Goal: Task Accomplishment & Management: Use online tool/utility

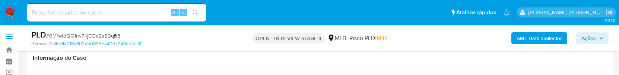
select select "10"
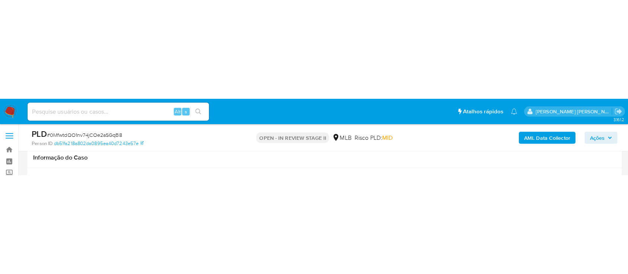
scroll to position [99, 0]
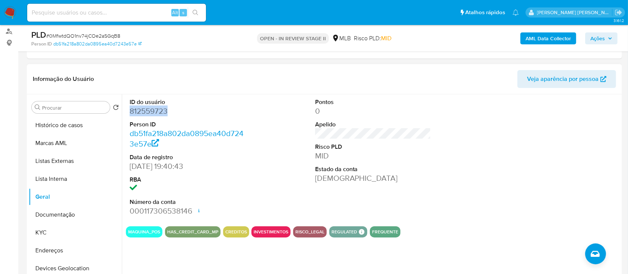
click at [162, 75] on dd "812559723" at bounding box center [188, 111] width 116 height 10
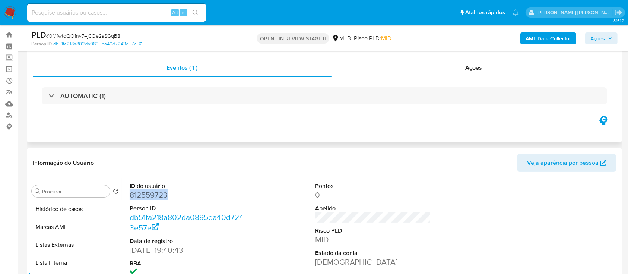
scroll to position [0, 0]
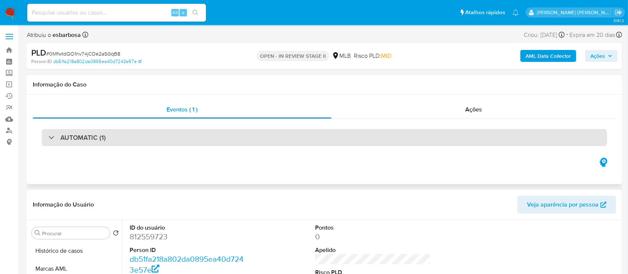
click at [140, 75] on div "AUTOMATIC (1)" at bounding box center [325, 137] width 566 height 17
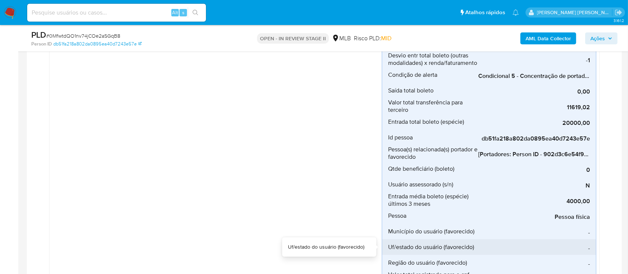
scroll to position [397, 0]
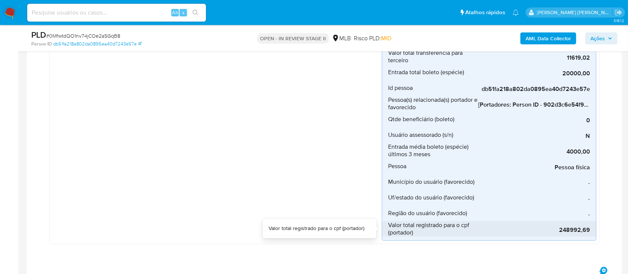
drag, startPoint x: 592, startPoint y: 228, endPoint x: 401, endPoint y: 225, distance: 190.1
click at [388, 75] on li "Valor total registrado para o cpf (portador) 248992,69" at bounding box center [489, 229] width 214 height 16
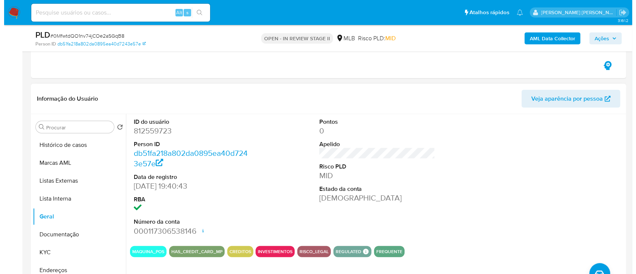
scroll to position [646, 0]
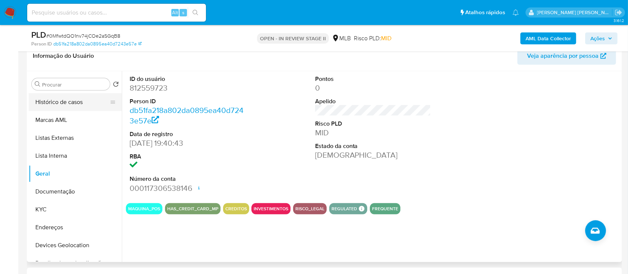
click at [86, 75] on button "Histórico de casos" at bounding box center [72, 102] width 87 height 18
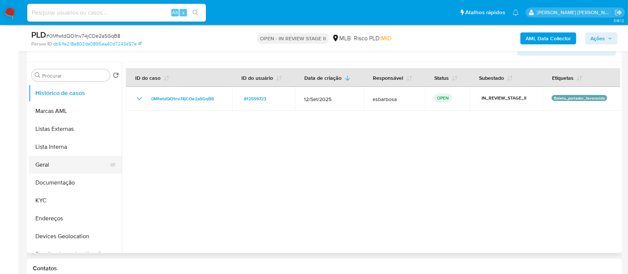
click at [56, 75] on button "Geral" at bounding box center [72, 165] width 87 height 18
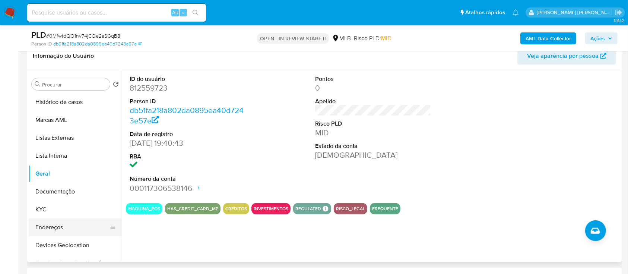
click at [46, 75] on button "KYC" at bounding box center [75, 210] width 93 height 18
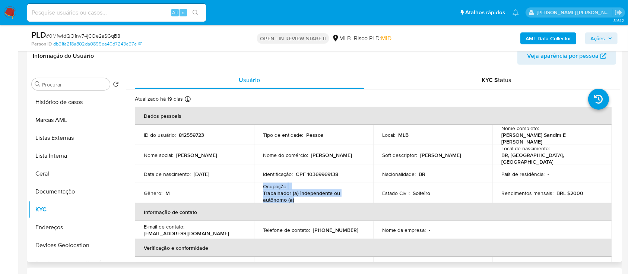
drag, startPoint x: 297, startPoint y: 196, endPoint x: 262, endPoint y: 183, distance: 37.3
click at [262, 75] on td "Ocupação : Trabalhador (a) independente ou autônomo (a)" at bounding box center [313, 193] width 119 height 20
copy div "Ocupação : Trabalhador (a) independente ou autônomo (a)"
click at [549, 36] on b "AML Data Collector" at bounding box center [548, 38] width 45 height 12
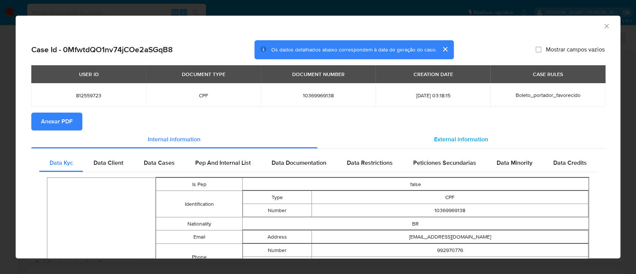
click at [445, 75] on span "External information" at bounding box center [461, 139] width 54 height 9
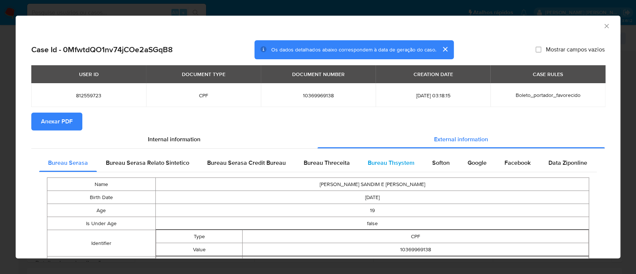
click at [387, 75] on span "Bureau Thsystem" at bounding box center [391, 162] width 47 height 9
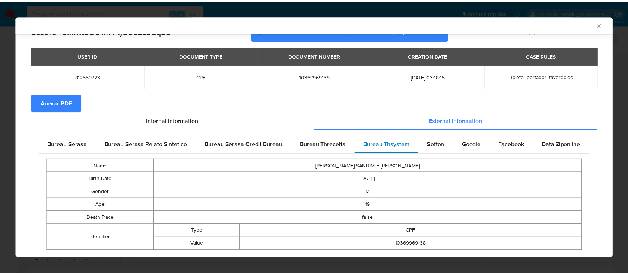
scroll to position [35, 0]
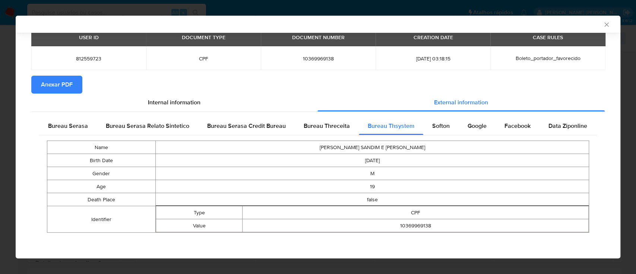
click at [47, 75] on span "Anexar PDF" at bounding box center [57, 84] width 32 height 16
click at [605, 26] on icon "Fechar a janela" at bounding box center [607, 24] width 4 height 4
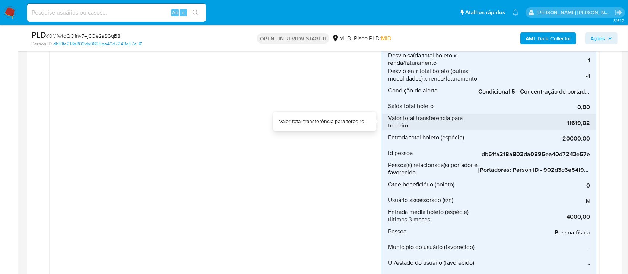
scroll to position [348, 0]
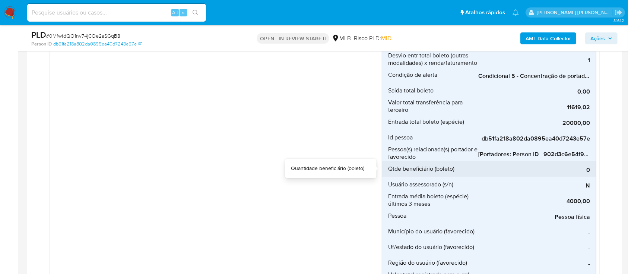
drag, startPoint x: 500, startPoint y: 162, endPoint x: 513, endPoint y: 162, distance: 13.4
click at [513, 75] on div "0" at bounding box center [535, 169] width 112 height 16
drag, startPoint x: 509, startPoint y: 162, endPoint x: 525, endPoint y: 161, distance: 16.1
click at [525, 75] on div "0" at bounding box center [535, 169] width 112 height 16
click at [587, 75] on div "0" at bounding box center [535, 169] width 112 height 16
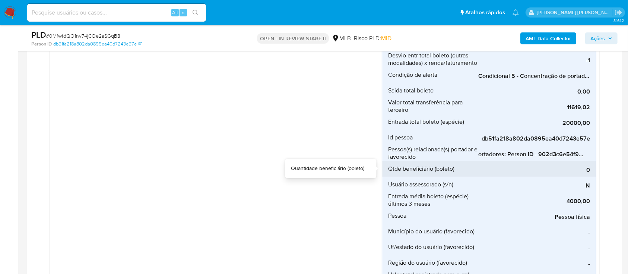
click at [587, 75] on div "0" at bounding box center [535, 169] width 112 height 16
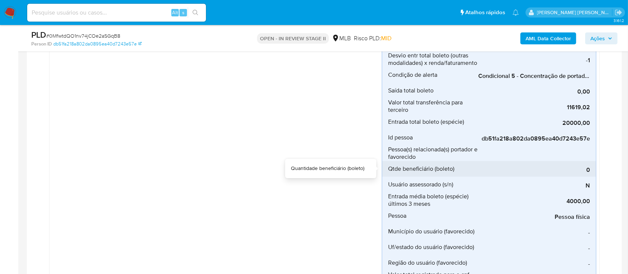
scroll to position [0, 236]
drag, startPoint x: 587, startPoint y: 160, endPoint x: 562, endPoint y: 164, distance: 25.6
click at [580, 75] on div "0" at bounding box center [535, 169] width 112 height 16
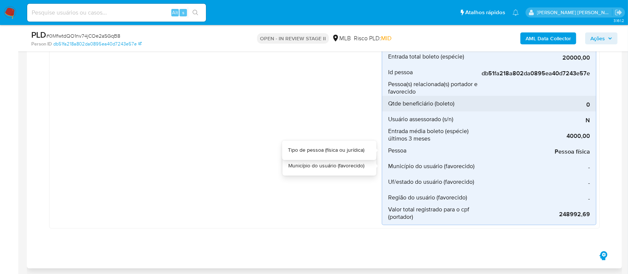
scroll to position [397, 0]
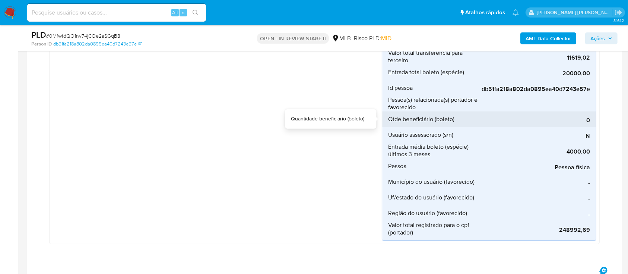
click at [482, 75] on div "0" at bounding box center [535, 119] width 112 height 16
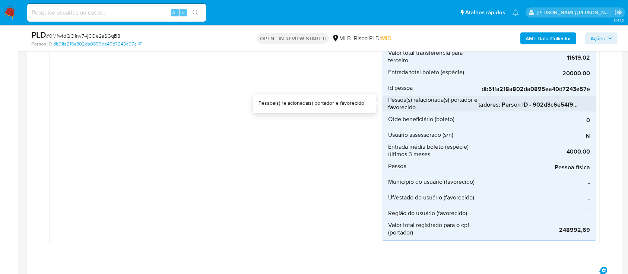
scroll to position [0, 0]
click at [496, 75] on span "[Portadores: Person ID - 902d3c6e54f9c9e1d1d177b2893eca8d]; [Favorecidos: Perso…" at bounding box center [535, 104] width 112 height 7
click at [496, 75] on div "[Portadores: Person ID - 902d3c6e54f9c9e1d1d177b2893eca8d]; [Favorecidos: Perso…" at bounding box center [535, 104] width 112 height 16
click at [499, 75] on span "[Portadores: Person ID - 902d3c6e54f9c9e1d1d177b2893eca8d]; [Favorecidos: Perso…" at bounding box center [535, 104] width 112 height 7
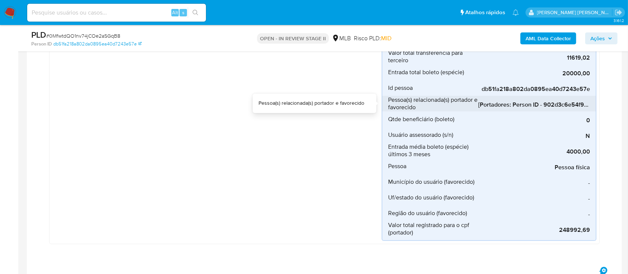
click at [499, 75] on span "[Portadores: Person ID - 902d3c6e54f9c9e1d1d177b2893eca8d]; [Favorecidos: Perso…" at bounding box center [535, 104] width 112 height 7
click at [498, 75] on span "[Portadores: Person ID - 902d3c6e54f9c9e1d1d177b2893eca8d]; [Favorecidos: Perso…" at bounding box center [535, 104] width 112 height 7
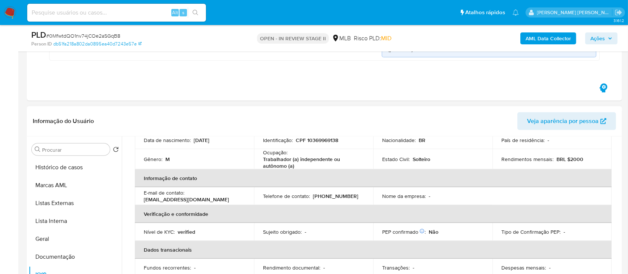
scroll to position [596, 0]
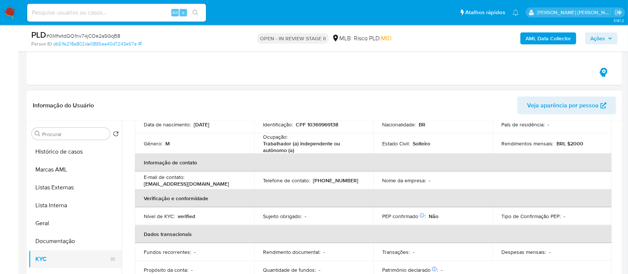
click at [65, 75] on button "Documentação" at bounding box center [75, 241] width 93 height 18
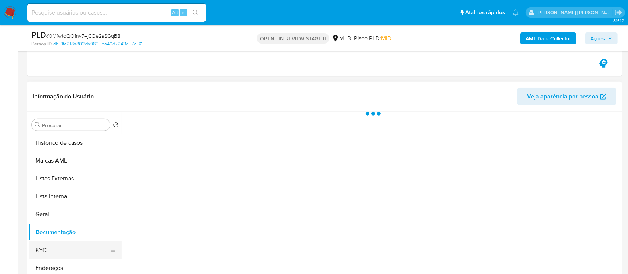
scroll to position [0, 0]
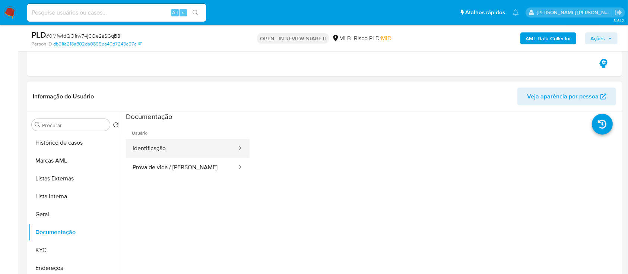
drag, startPoint x: 168, startPoint y: 151, endPoint x: 176, endPoint y: 151, distance: 7.8
click at [172, 75] on button "Identificação" at bounding box center [182, 148] width 112 height 19
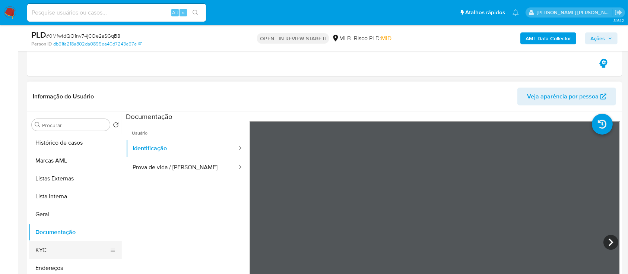
drag, startPoint x: 50, startPoint y: 250, endPoint x: 56, endPoint y: 244, distance: 7.9
click at [51, 75] on button "KYC" at bounding box center [72, 250] width 87 height 18
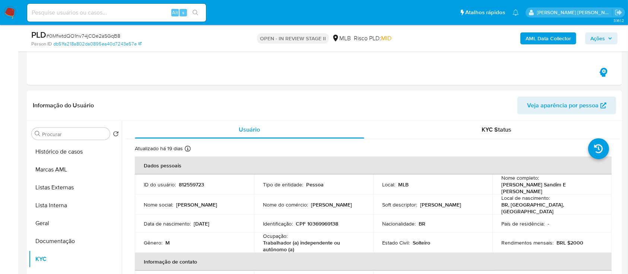
click at [328, 75] on p "CPF 10369969138" at bounding box center [317, 223] width 42 height 7
copy p "10369969138"
click at [66, 75] on button "Documentação" at bounding box center [72, 241] width 87 height 18
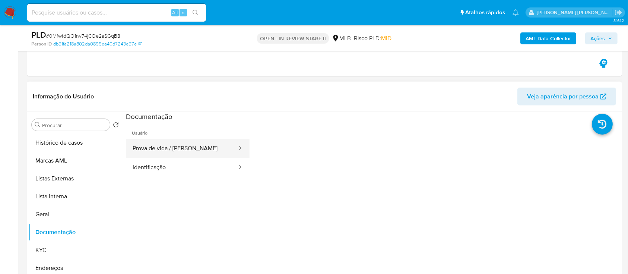
click at [185, 75] on button "Prova de vida / Selfie" at bounding box center [182, 148] width 112 height 19
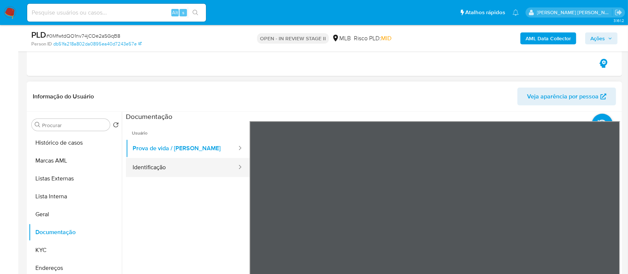
click at [186, 75] on button "Identificação" at bounding box center [182, 167] width 112 height 19
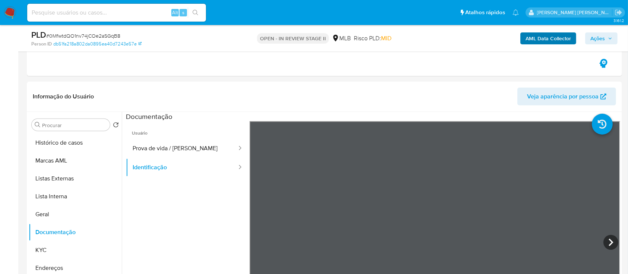
drag, startPoint x: 593, startPoint y: 37, endPoint x: 570, endPoint y: 42, distance: 23.7
click at [593, 36] on span "Ações" at bounding box center [598, 38] width 15 height 12
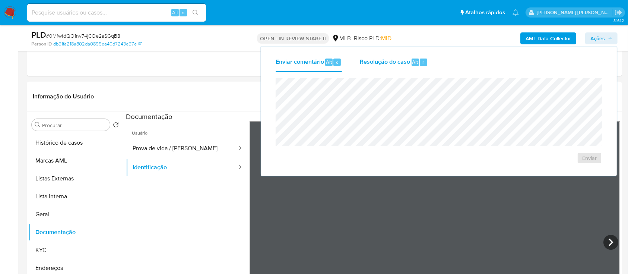
click at [388, 59] on span "Resolução do caso" at bounding box center [385, 61] width 50 height 9
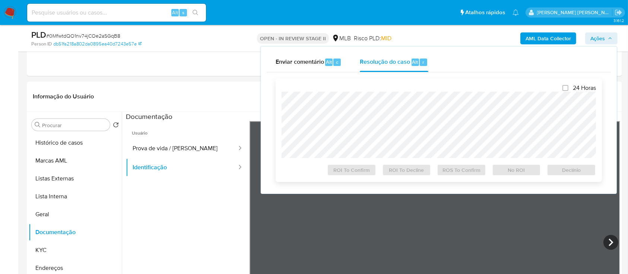
click at [385, 75] on div at bounding box center [439, 125] width 315 height 66
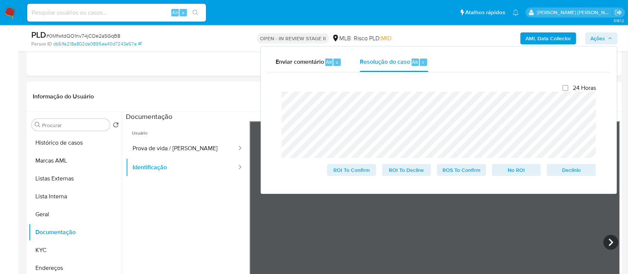
click at [0, 0] on lt-span "jovem ," at bounding box center [0, 0] width 0 height 0
click at [57, 75] on button "KYC" at bounding box center [72, 250] width 87 height 18
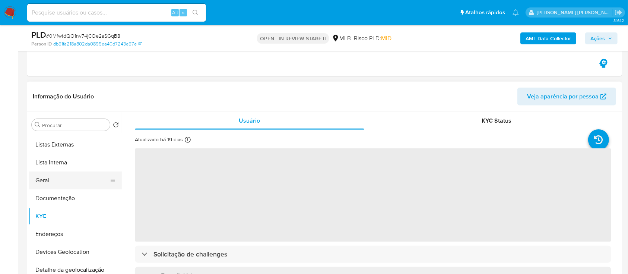
scroll to position [50, 0]
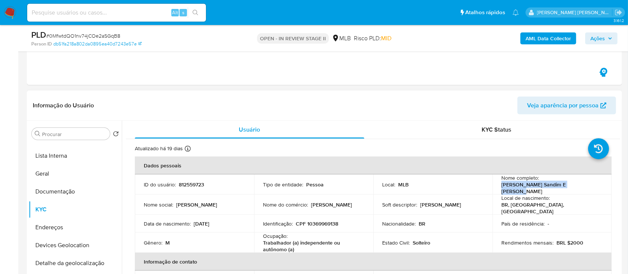
drag, startPoint x: 577, startPoint y: 189, endPoint x: 501, endPoint y: 188, distance: 76.8
click at [502, 75] on div "Nome completo : Carlos Alexandre Sandim E Silva" at bounding box center [552, 184] width 101 height 20
copy p "Carlos Alexandre Sandim E Silva"
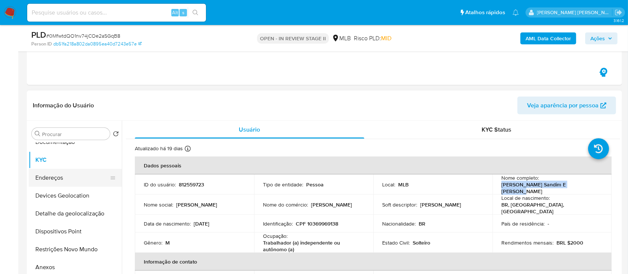
scroll to position [149, 0]
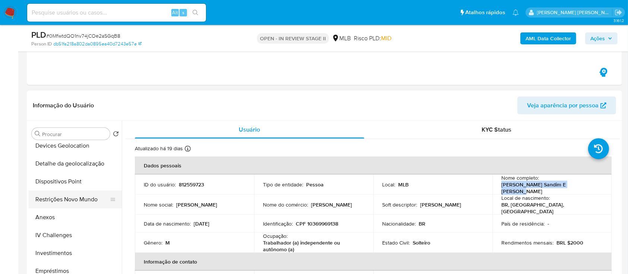
click at [75, 75] on button "Restrições Novo Mundo" at bounding box center [72, 199] width 87 height 18
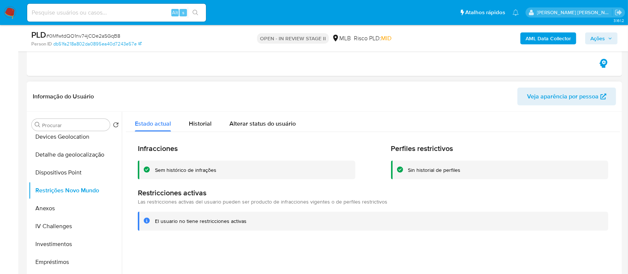
click at [180, 75] on div "Sem histórico de infrações" at bounding box center [186, 170] width 62 height 7
click at [181, 75] on div "Sem histórico de infrações" at bounding box center [186, 170] width 62 height 7
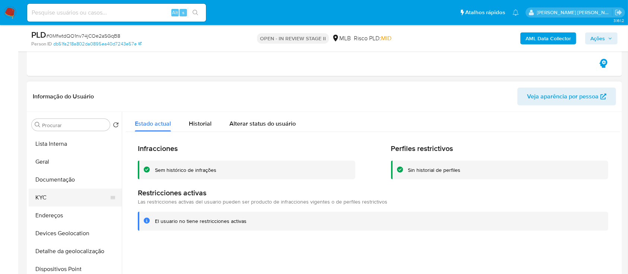
scroll to position [50, 0]
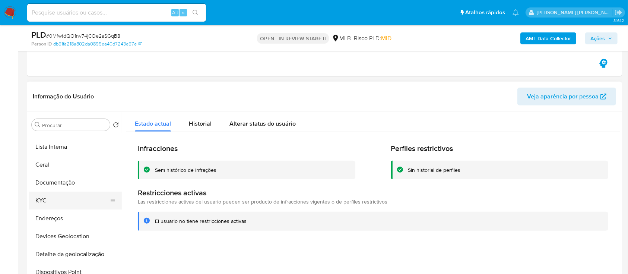
click at [70, 75] on button "KYC" at bounding box center [72, 201] width 87 height 18
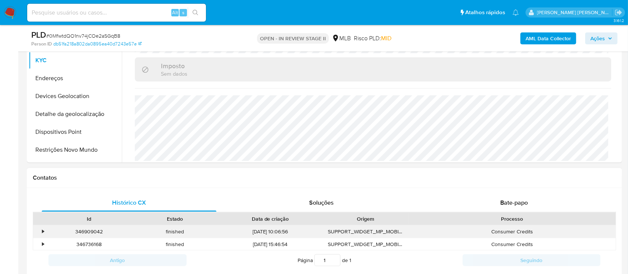
scroll to position [696, 0]
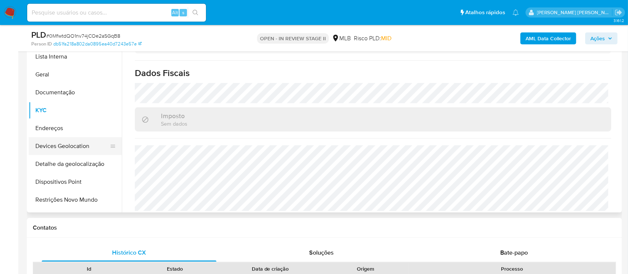
click at [74, 75] on button "Devices Geolocation" at bounding box center [72, 146] width 87 height 18
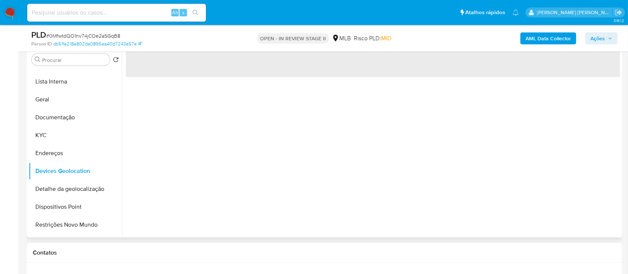
scroll to position [646, 0]
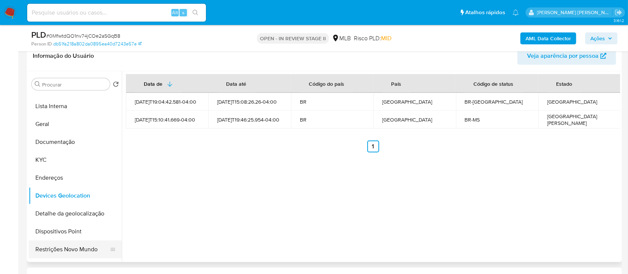
click at [75, 75] on button "Restrições Novo Mundo" at bounding box center [72, 249] width 87 height 18
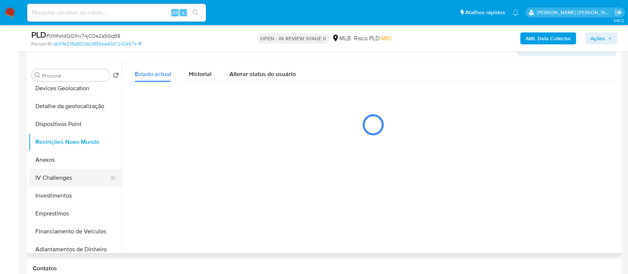
scroll to position [149, 0]
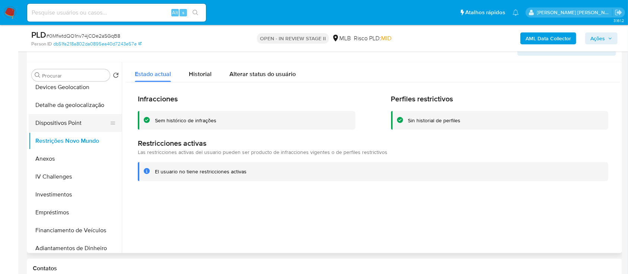
click at [90, 75] on button "Dispositivos Point" at bounding box center [72, 123] width 87 height 18
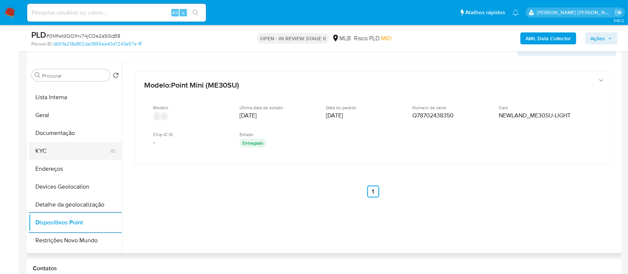
scroll to position [0, 0]
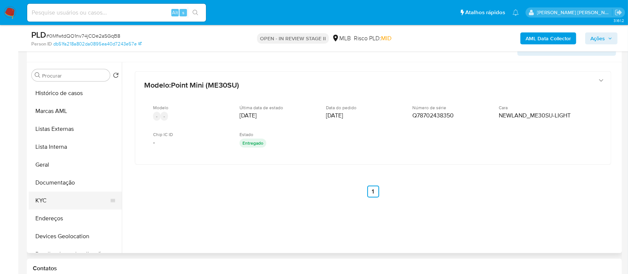
click at [54, 75] on button "KYC" at bounding box center [72, 201] width 87 height 18
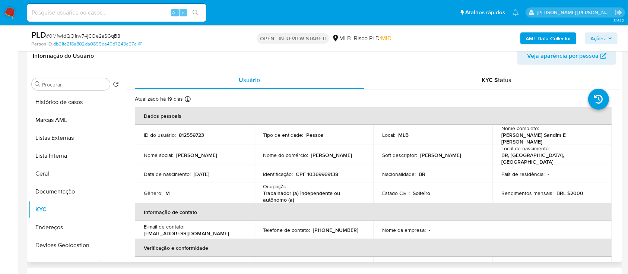
click at [329, 75] on p "CPF 10369969138" at bounding box center [317, 174] width 42 height 7
click at [331, 75] on p "CPF 10369969138" at bounding box center [317, 174] width 42 height 7
copy p "10369969138"
drag, startPoint x: 576, startPoint y: 139, endPoint x: 500, endPoint y: 138, distance: 76.0
click at [502, 75] on div "Nome completo : Carlos Alexandre Sandim E Silva" at bounding box center [552, 135] width 101 height 20
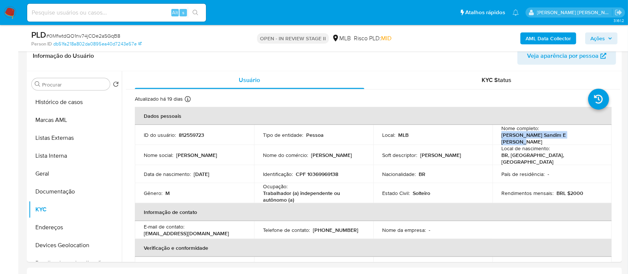
copy p "Carlos Alexandre Sandim E Silva"
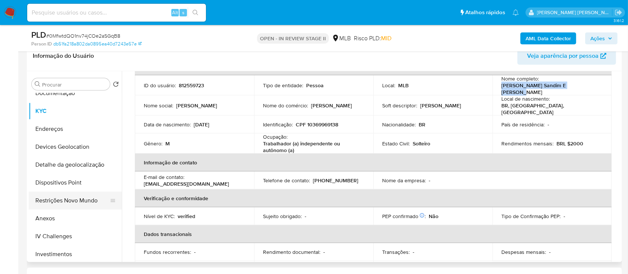
scroll to position [99, 0]
click at [48, 75] on button "Anexos" at bounding box center [72, 218] width 87 height 18
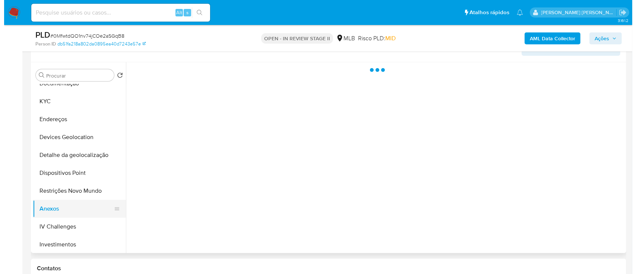
scroll to position [0, 0]
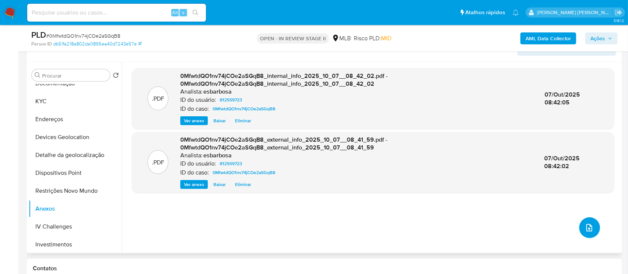
click at [590, 75] on icon "upload-file" at bounding box center [589, 227] width 9 height 9
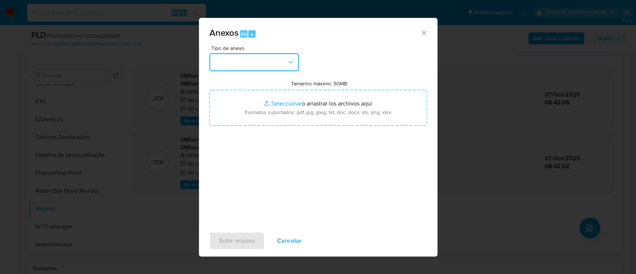
click at [269, 67] on button "button" at bounding box center [253, 62] width 89 height 18
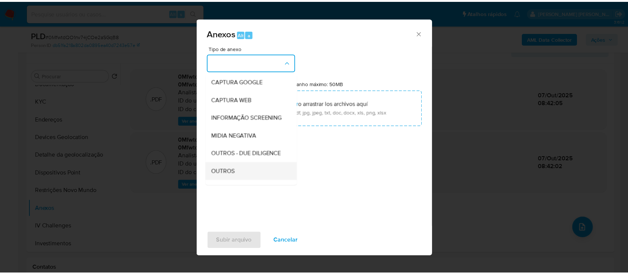
scroll to position [99, 0]
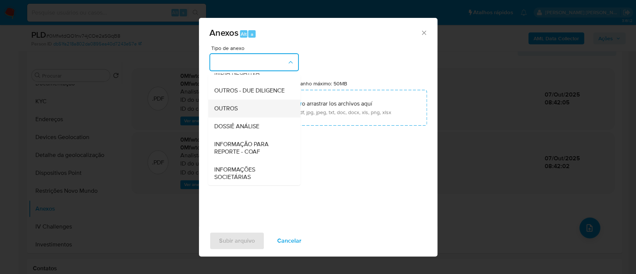
click at [228, 75] on span "OUTROS" at bounding box center [225, 108] width 23 height 7
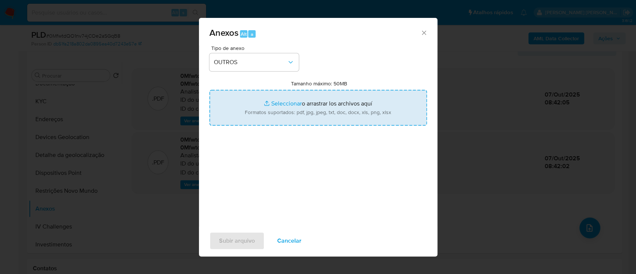
click at [281, 75] on input "Tamanho máximo: 50MB Seleccionar archivos" at bounding box center [318, 108] width 218 height 36
type input "C:\fakepath\Mulan 812559723_2025_10_06_11_47_27.xlsx"
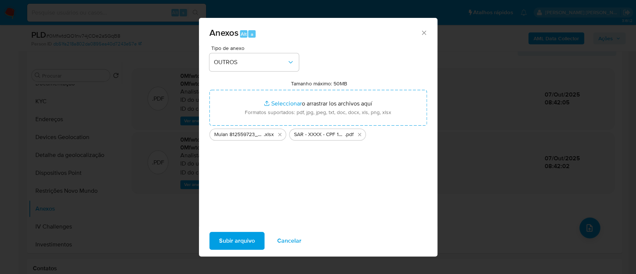
click at [239, 75] on span "Subir arquivo" at bounding box center [237, 241] width 36 height 16
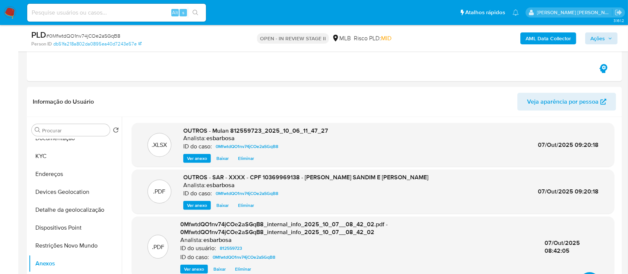
scroll to position [546, 0]
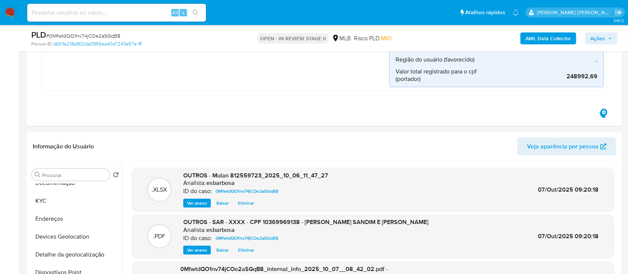
click at [601, 35] on span "Ações" at bounding box center [598, 38] width 15 height 12
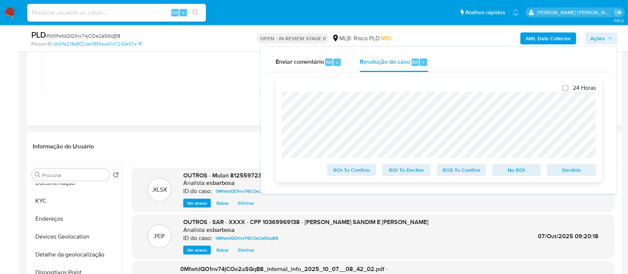
click at [464, 75] on span "ROS To Confirm" at bounding box center [461, 170] width 39 height 10
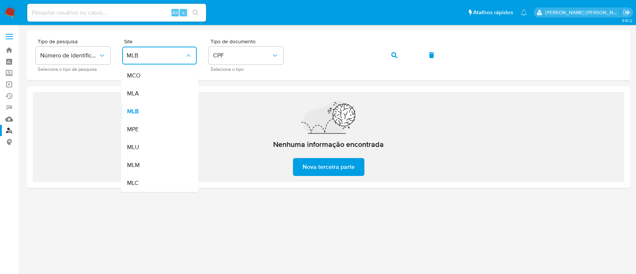
click at [144, 12] on input at bounding box center [116, 13] width 179 height 10
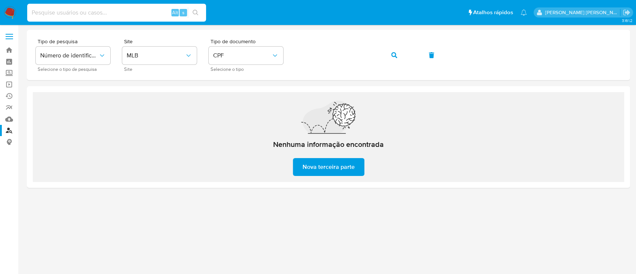
click at [112, 12] on input at bounding box center [116, 13] width 179 height 10
paste input "902d3c6e54f9c9e1d1d177b2893eca8d"
type input "902d3c6e54f9c9e1d1d177b2893eca8d"
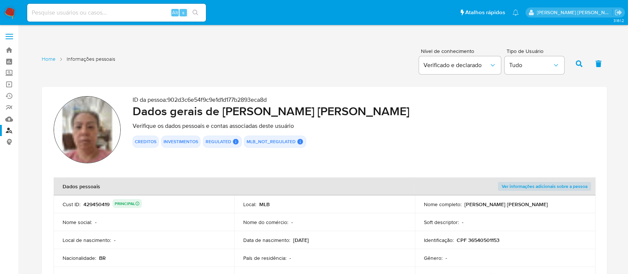
click at [125, 11] on input at bounding box center [116, 13] width 179 height 10
paste input "db51fa218a802da0895ea40d7243e57e"
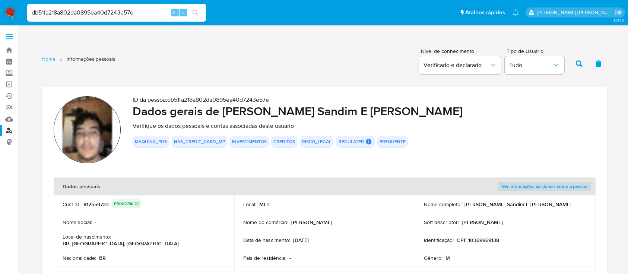
click at [75, 13] on input "db51fa218a802da0895ea40d7243e57e" at bounding box center [116, 13] width 179 height 10
paste input "681445086"
type input "681445086"
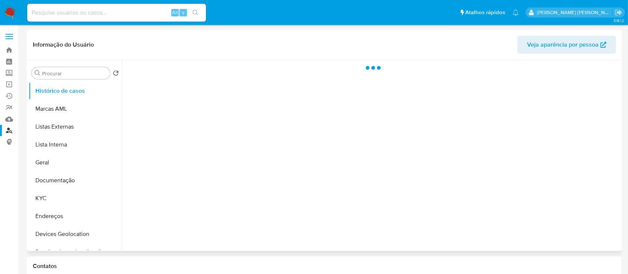
select select "10"
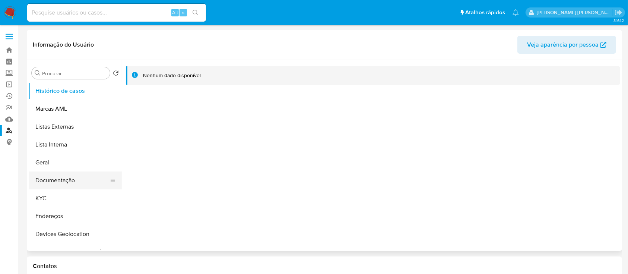
click at [69, 180] on button "Documentação" at bounding box center [72, 180] width 87 height 18
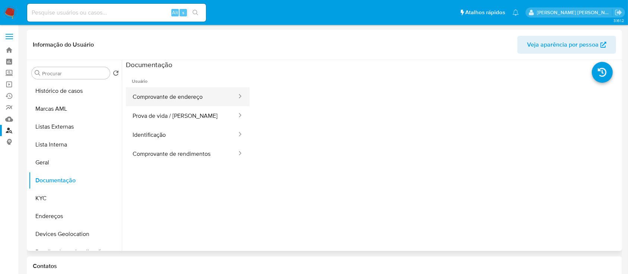
click at [190, 99] on button "Comprovante de endereço" at bounding box center [182, 96] width 112 height 19
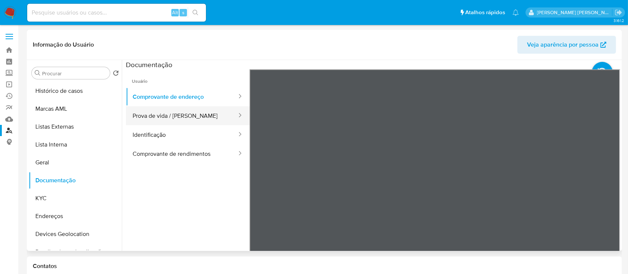
click at [186, 120] on button "Prova de vida / [PERSON_NAME]" at bounding box center [182, 115] width 112 height 19
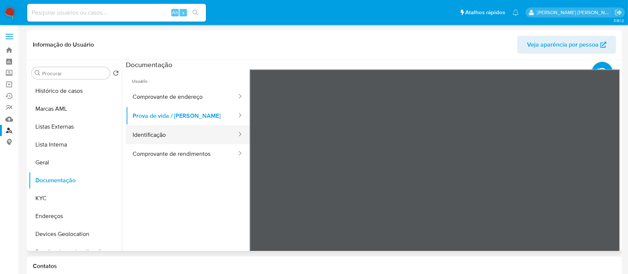
click at [179, 142] on button "Identificação" at bounding box center [182, 134] width 112 height 19
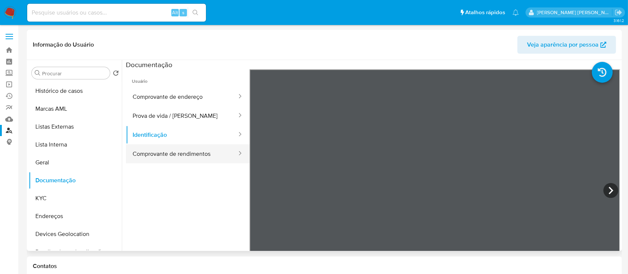
click at [179, 152] on button "Comprovante de rendimentos" at bounding box center [182, 153] width 112 height 19
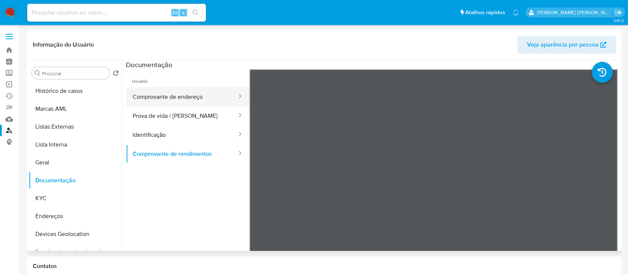
click at [188, 95] on button "Comprovante de endereço" at bounding box center [182, 96] width 112 height 19
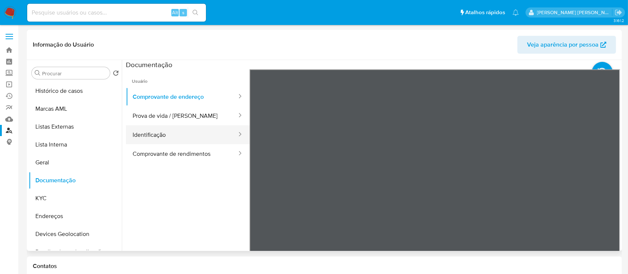
click at [182, 135] on button "Identificação" at bounding box center [182, 134] width 112 height 19
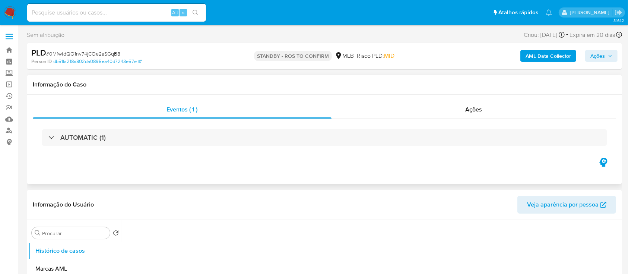
select select "10"
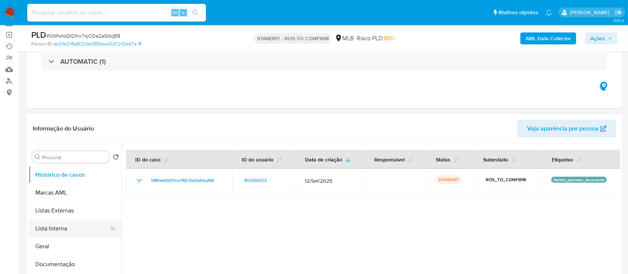
scroll to position [50, 0]
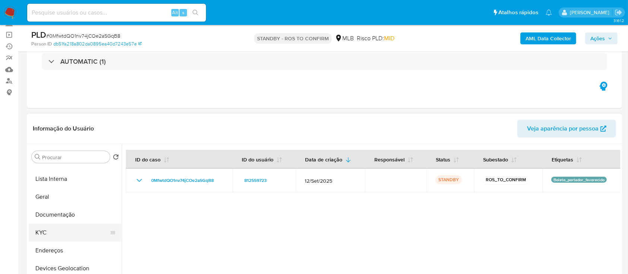
drag, startPoint x: 47, startPoint y: 228, endPoint x: 64, endPoint y: 226, distance: 17.0
click at [48, 229] on button "KYC" at bounding box center [72, 233] width 87 height 18
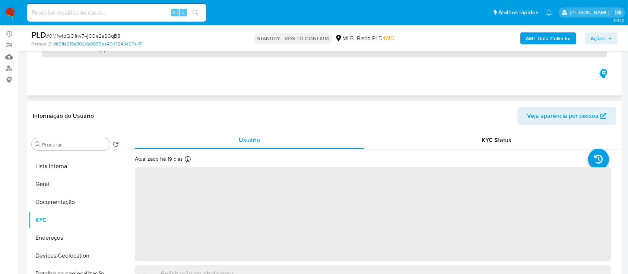
scroll to position [99, 0]
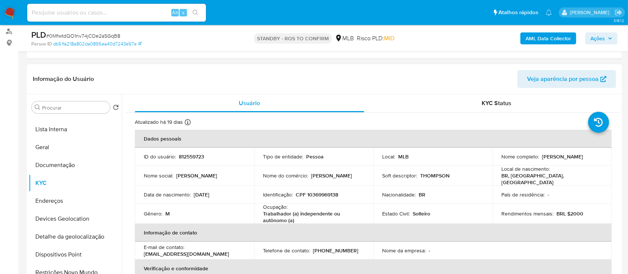
click at [322, 192] on p "CPF 10369969138" at bounding box center [317, 194] width 42 height 7
copy p "10369969138"
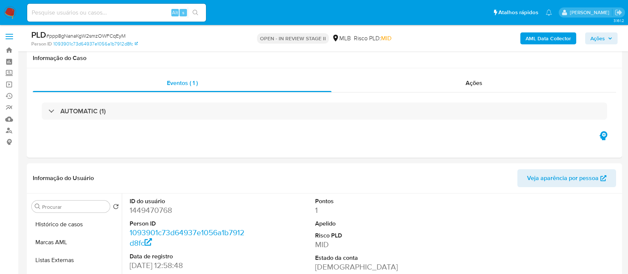
select select "10"
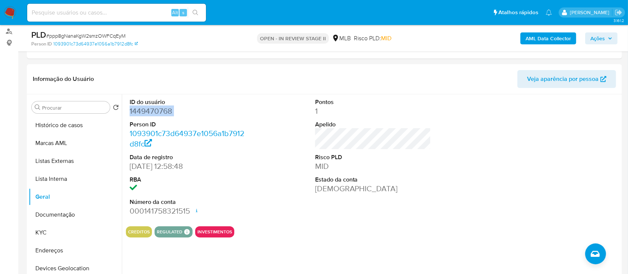
scroll to position [50, 0]
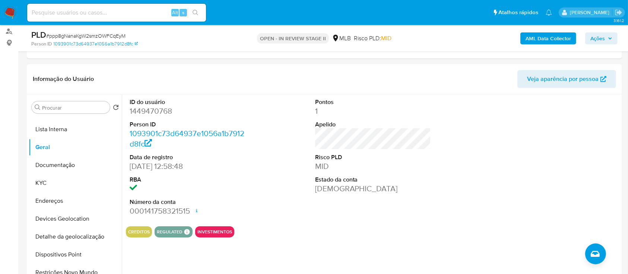
click at [96, 36] on span "# ppp8gNanaKgW2smzOWFCqEyM" at bounding box center [85, 35] width 79 height 7
click at [149, 114] on dd "1449470768" at bounding box center [188, 111] width 116 height 10
copy dd "1449470768"
click at [57, 176] on button "KYC" at bounding box center [72, 183] width 87 height 18
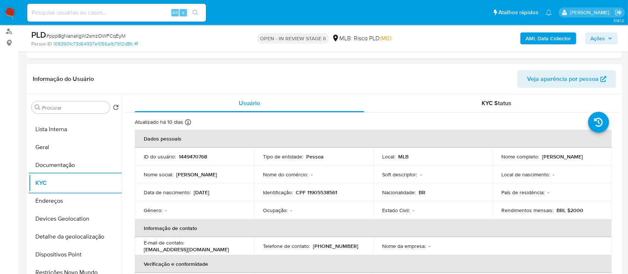
click at [583, 157] on p "[PERSON_NAME]" at bounding box center [562, 156] width 41 height 7
click at [594, 157] on div "Nome completo : [PERSON_NAME]" at bounding box center [552, 156] width 101 height 7
drag, startPoint x: 594, startPoint y: 157, endPoint x: 540, endPoint y: 157, distance: 53.7
click at [540, 157] on div "Nome completo : Marcela Santos Correia" at bounding box center [552, 156] width 101 height 7
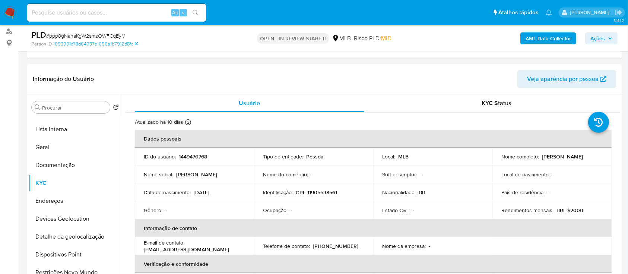
copy p "Marcela Santos Correia"
drag, startPoint x: 72, startPoint y: 168, endPoint x: 150, endPoint y: 148, distance: 81.0
click at [72, 168] on button "Documentação" at bounding box center [75, 165] width 93 height 18
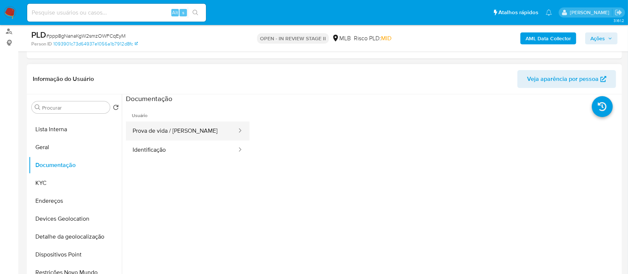
click at [190, 130] on button "Prova de vida / Selfie" at bounding box center [182, 131] width 112 height 19
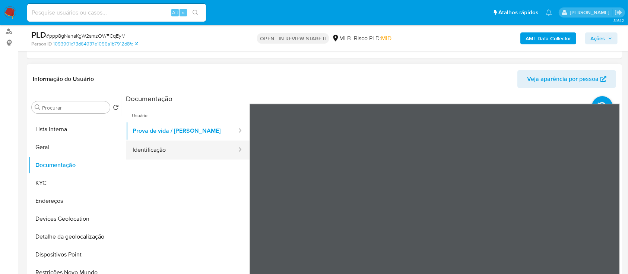
click at [167, 148] on button "Identificação" at bounding box center [182, 150] width 112 height 19
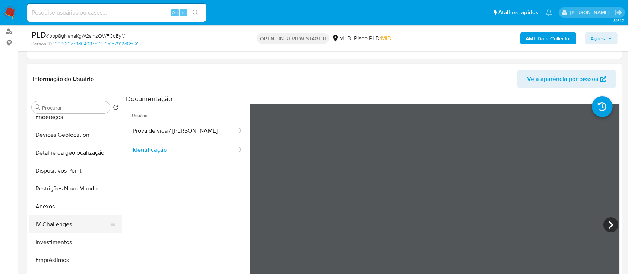
scroll to position [149, 0]
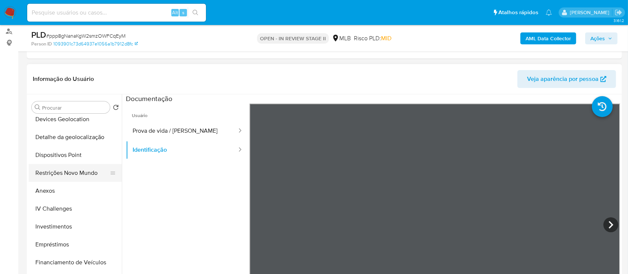
click at [72, 168] on button "Restrições Novo Mundo" at bounding box center [72, 173] width 87 height 18
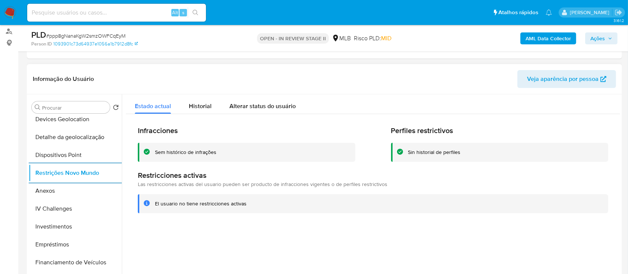
click at [206, 152] on div "Sem histórico de infrações" at bounding box center [186, 152] width 62 height 7
click at [207, 152] on div "Sem histórico de infrações" at bounding box center [186, 152] width 62 height 7
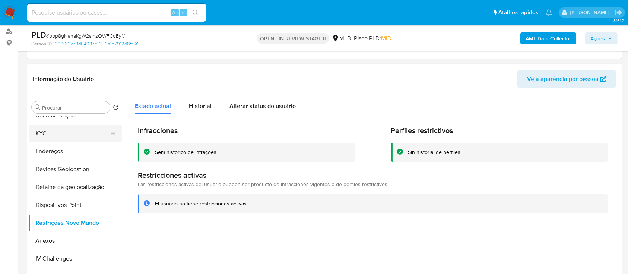
click at [54, 136] on button "KYC" at bounding box center [72, 133] width 87 height 18
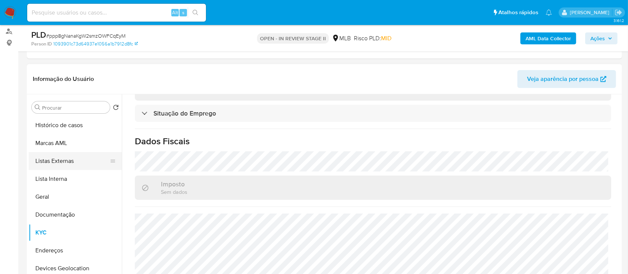
scroll to position [0, 0]
click at [66, 201] on button "Geral" at bounding box center [72, 197] width 87 height 18
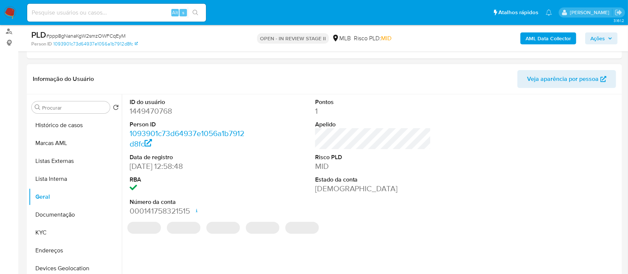
click at [155, 113] on dd "1449470768" at bounding box center [188, 111] width 116 height 10
copy dd "1449470768"
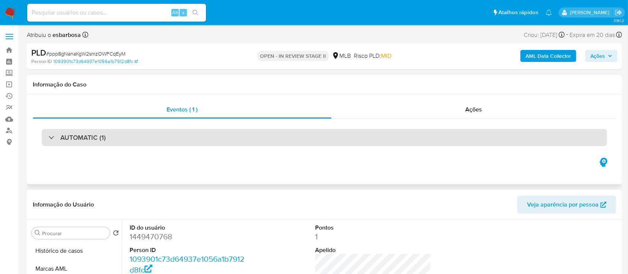
click at [208, 142] on div "AUTOMATIC (1)" at bounding box center [325, 137] width 566 height 17
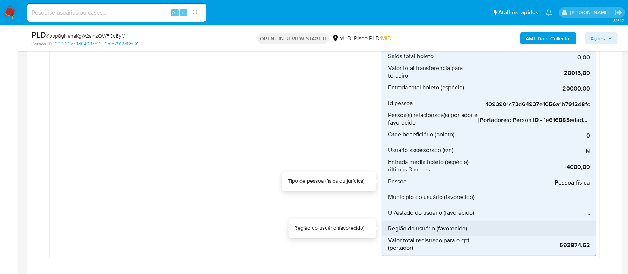
scroll to position [397, 0]
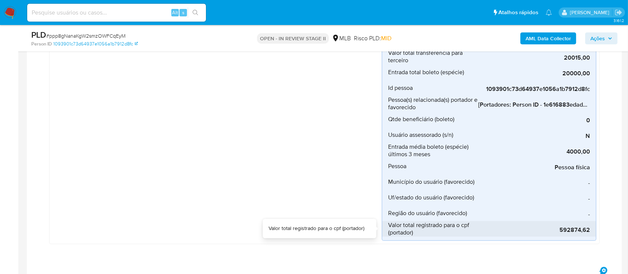
drag, startPoint x: 560, startPoint y: 230, endPoint x: 592, endPoint y: 230, distance: 31.3
click at [592, 230] on li "Valor total registrado para o cpf (portador) 592874,62" at bounding box center [489, 229] width 214 height 16
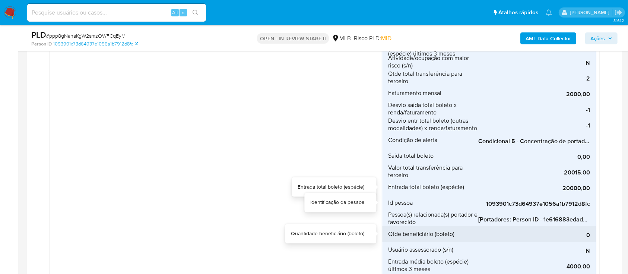
scroll to position [298, 0]
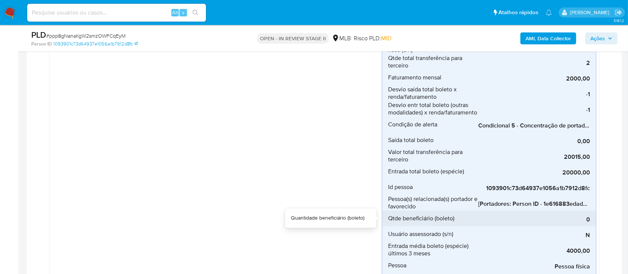
drag, startPoint x: 511, startPoint y: 213, endPoint x: 552, endPoint y: 212, distance: 40.6
click at [559, 213] on div "0" at bounding box center [535, 219] width 112 height 16
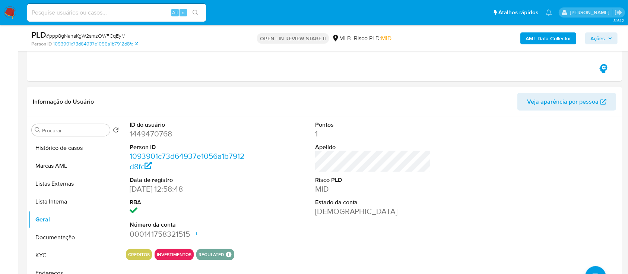
scroll to position [646, 0]
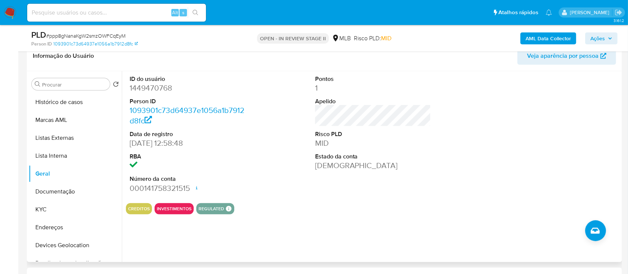
click at [151, 89] on dd "1449470768" at bounding box center [188, 88] width 116 height 10
click at [152, 89] on dd "1449470768" at bounding box center [188, 88] width 116 height 10
copy dd "1449470768"
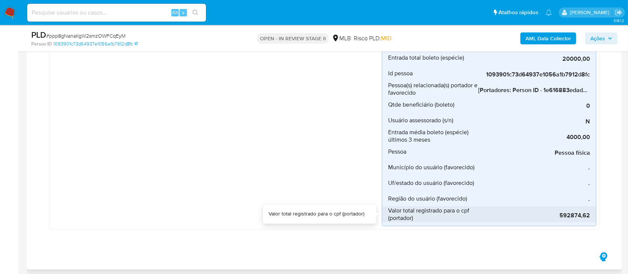
scroll to position [397, 0]
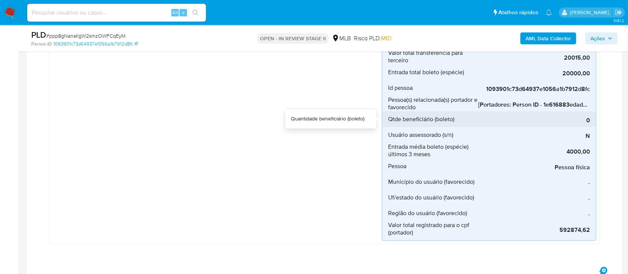
drag, startPoint x: 494, startPoint y: 112, endPoint x: 510, endPoint y: 112, distance: 16.0
click at [510, 112] on div "0" at bounding box center [535, 119] width 112 height 16
drag, startPoint x: 508, startPoint y: 112, endPoint x: 520, endPoint y: 112, distance: 12.3
click at [520, 112] on div "0" at bounding box center [535, 119] width 112 height 16
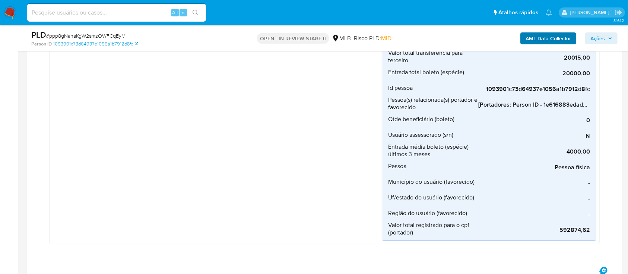
drag, startPoint x: 599, startPoint y: 37, endPoint x: 537, endPoint y: 40, distance: 61.9
click at [596, 37] on span "Ações" at bounding box center [598, 38] width 15 height 12
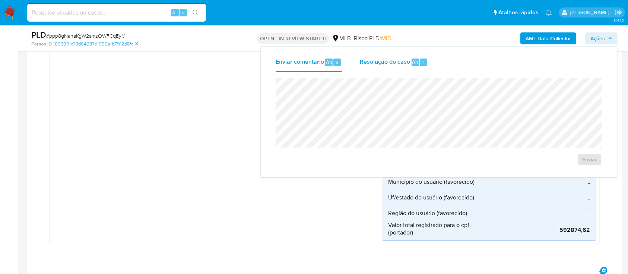
click at [385, 65] on span "Resolução do caso" at bounding box center [385, 61] width 50 height 9
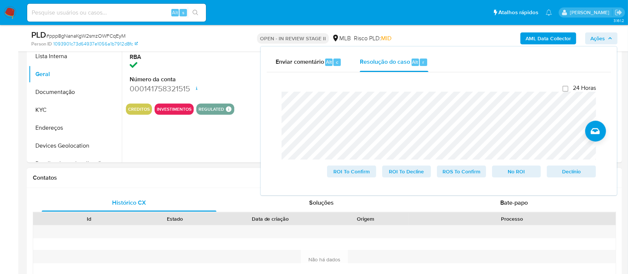
scroll to position [646, 0]
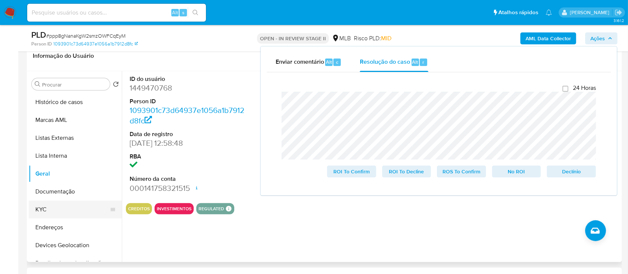
click at [64, 208] on button "KYC" at bounding box center [72, 210] width 87 height 18
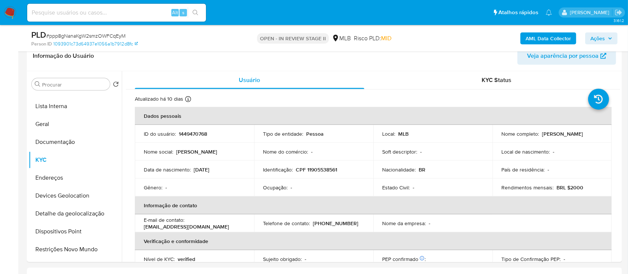
scroll to position [596, 0]
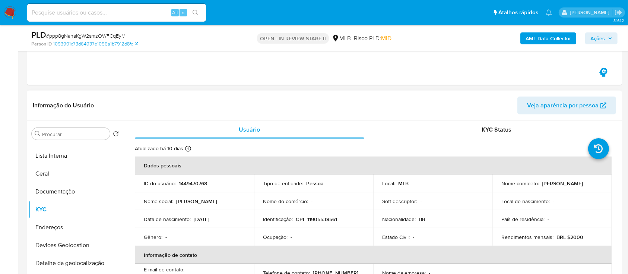
click at [319, 219] on p "CPF 11905538561" at bounding box center [316, 219] width 41 height 7
copy p "11905538561"
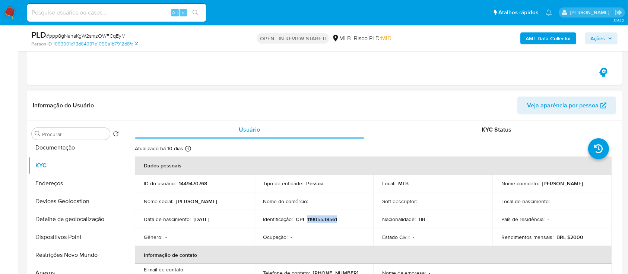
scroll to position [149, 0]
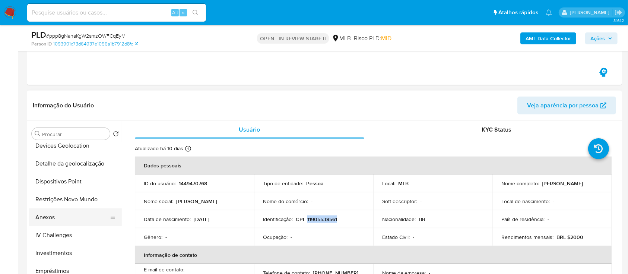
click at [62, 211] on button "Anexos" at bounding box center [72, 217] width 87 height 18
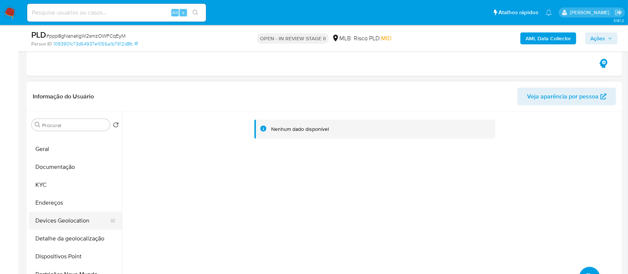
scroll to position [50, 0]
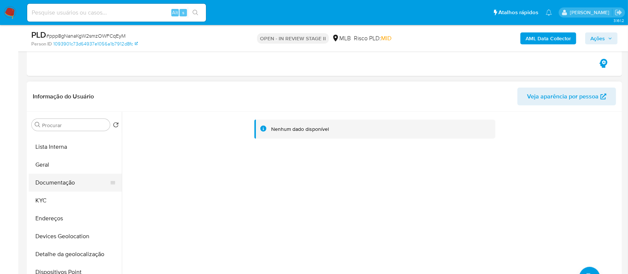
click at [69, 183] on button "Documentação" at bounding box center [72, 183] width 87 height 18
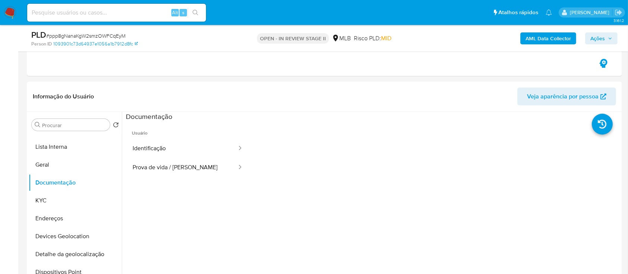
drag, startPoint x: 599, startPoint y: 33, endPoint x: 578, endPoint y: 43, distance: 22.5
click at [599, 34] on span "Ações" at bounding box center [598, 38] width 15 height 12
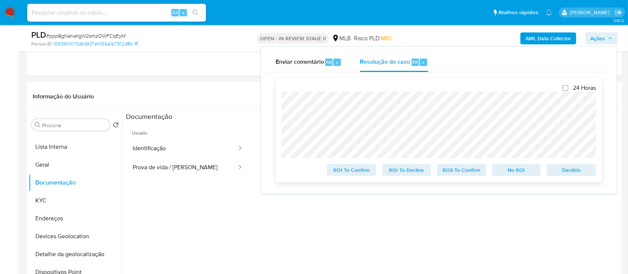
click at [276, 103] on div "24 Horas ROI To Confirm ROI To Decline ROS To Confirm No ROI Declínio" at bounding box center [439, 130] width 327 height 104
drag, startPoint x: 68, startPoint y: 199, endPoint x: 75, endPoint y: 198, distance: 6.8
click at [70, 199] on button "KYC" at bounding box center [72, 201] width 87 height 18
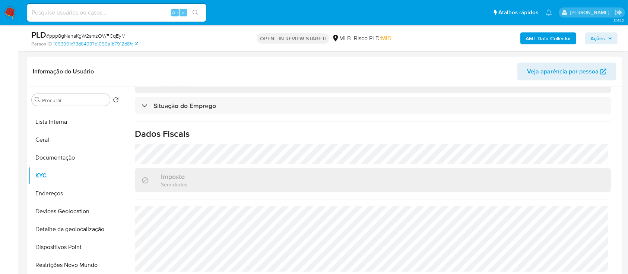
scroll to position [646, 0]
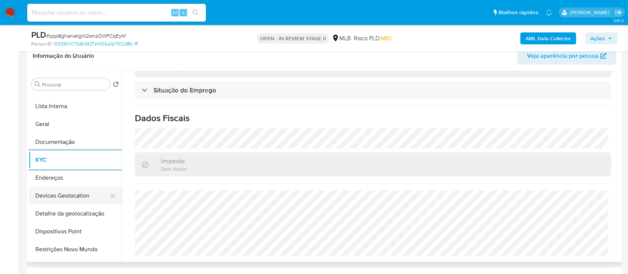
click at [79, 195] on button "Devices Geolocation" at bounding box center [72, 196] width 87 height 18
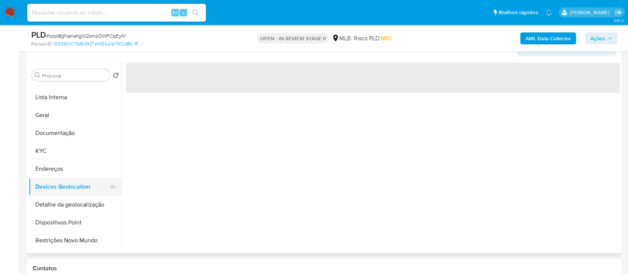
scroll to position [0, 0]
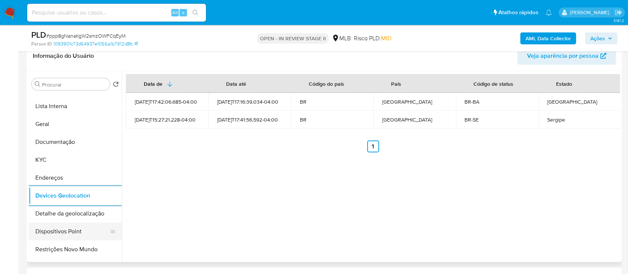
click at [69, 232] on button "Dispositivos Point" at bounding box center [72, 232] width 87 height 18
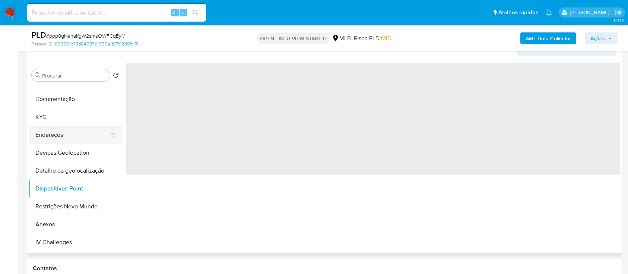
scroll to position [99, 0]
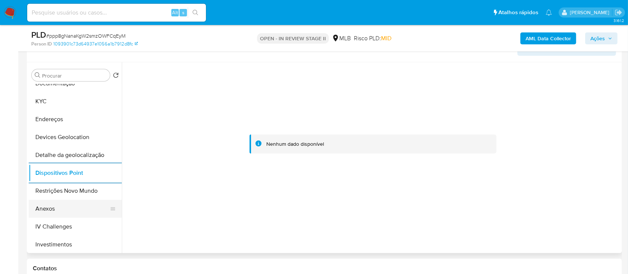
click at [57, 207] on button "Anexos" at bounding box center [72, 209] width 87 height 18
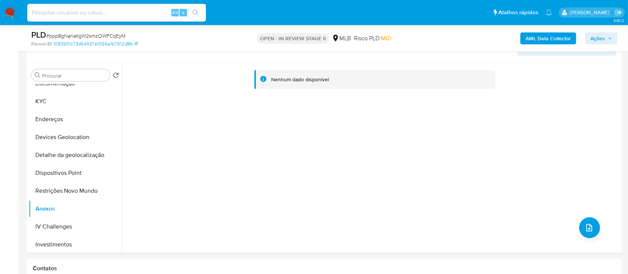
click at [554, 38] on b "AML Data Collector" at bounding box center [548, 38] width 45 height 12
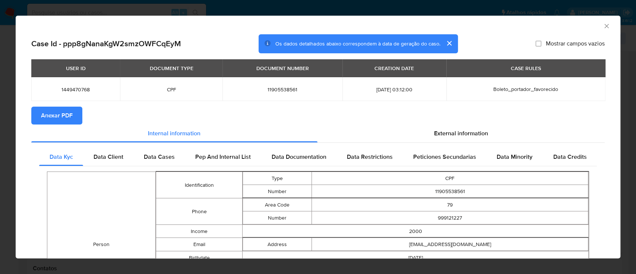
drag, startPoint x: 57, startPoint y: 119, endPoint x: 65, endPoint y: 115, distance: 8.7
click at [60, 119] on span "Anexar PDF" at bounding box center [57, 115] width 32 height 16
click at [605, 25] on icon "Fechar a janela" at bounding box center [607, 26] width 4 height 4
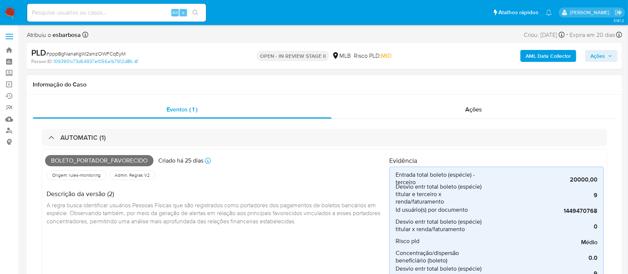
scroll to position [0, 0]
click at [388, 111] on div "Ações" at bounding box center [474, 110] width 285 height 18
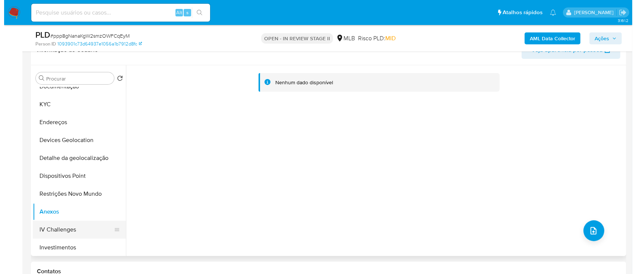
scroll to position [199, 0]
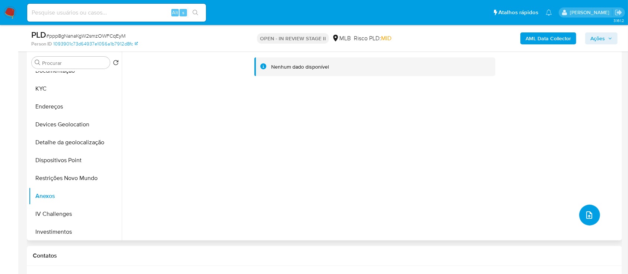
click at [589, 215] on icon "upload-file" at bounding box center [589, 215] width 9 height 9
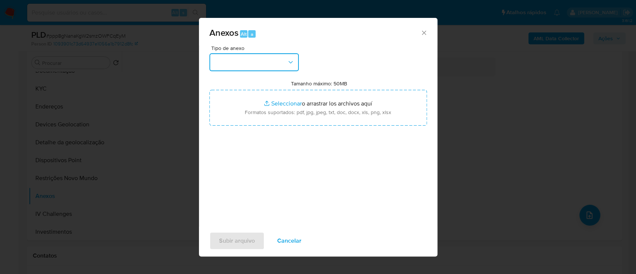
click at [285, 62] on button "button" at bounding box center [253, 62] width 89 height 18
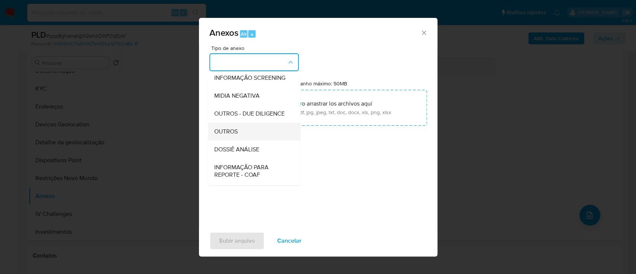
scroll to position [114, 0]
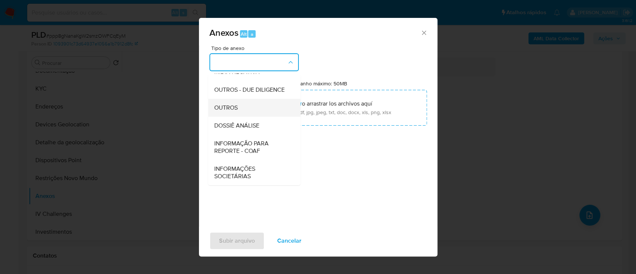
click at [236, 104] on span "OUTROS" at bounding box center [225, 107] width 23 height 7
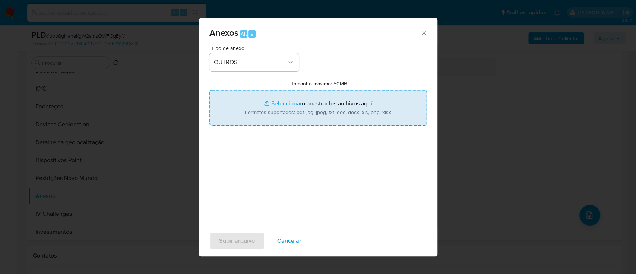
click at [295, 101] on input "Tamanho máximo: 50MB Seleccionar archivos" at bounding box center [318, 108] width 218 height 36
type input "C:\fakepath\SAR - XXXXX - CPF 11905538561 - MARCELA SANTOS CORREIA.pdf"
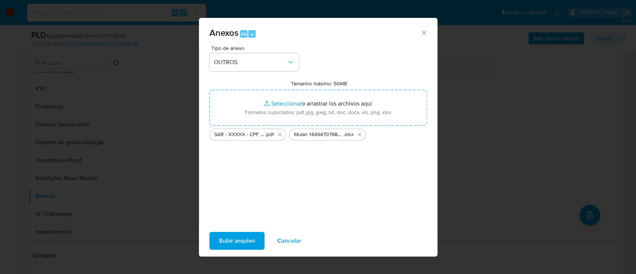
click at [232, 247] on span "Subir arquivo" at bounding box center [237, 241] width 36 height 16
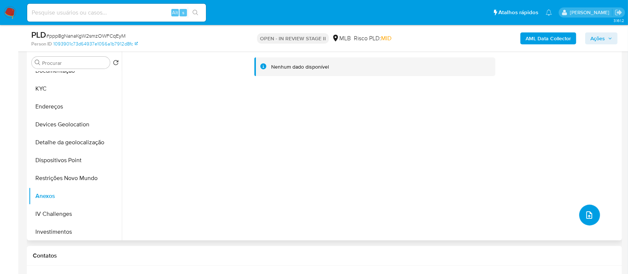
click at [590, 217] on icon "upload-file" at bounding box center [589, 215] width 9 height 9
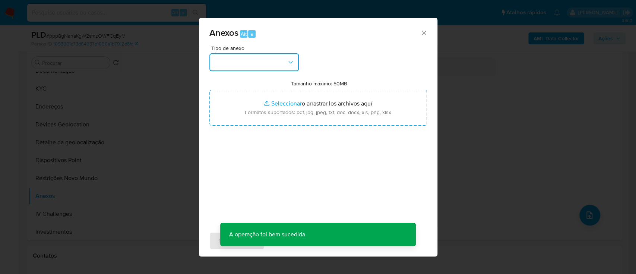
click at [256, 66] on button "button" at bounding box center [253, 62] width 89 height 18
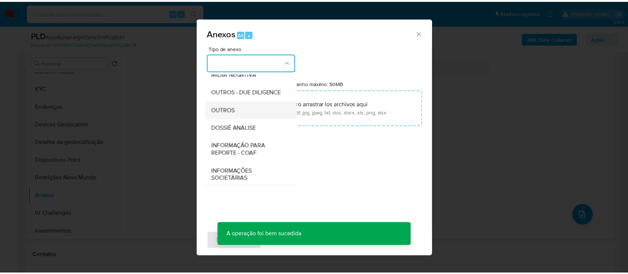
scroll to position [99, 0]
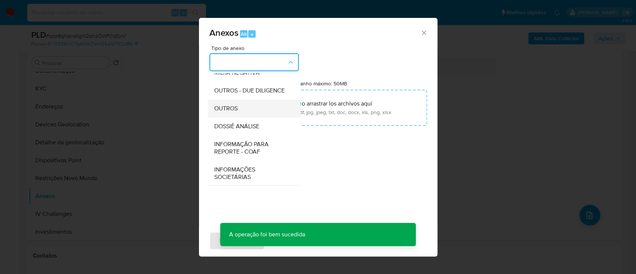
click at [234, 112] on span "OUTROS" at bounding box center [225, 108] width 23 height 7
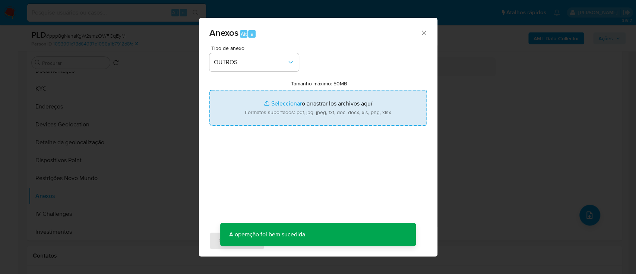
click at [290, 104] on input "Tamanho máximo: 50MB Seleccionar archivos" at bounding box center [318, 108] width 218 height 36
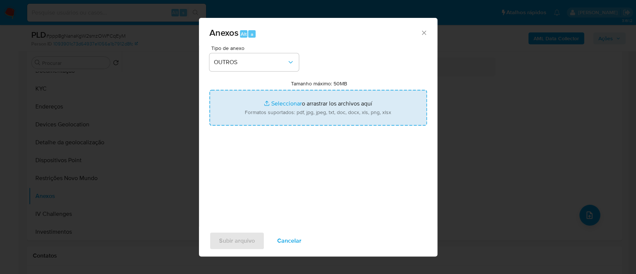
type input "C:\fakepath\SAR - XXXXX - CPF 11905538561 - MARCELA SANTOS CORREIA.pdf"
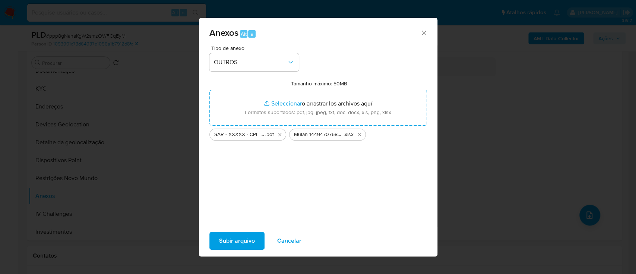
click at [239, 246] on span "Subir arquivo" at bounding box center [237, 241] width 36 height 16
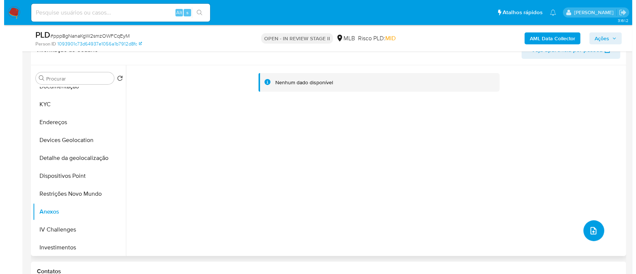
scroll to position [199, 0]
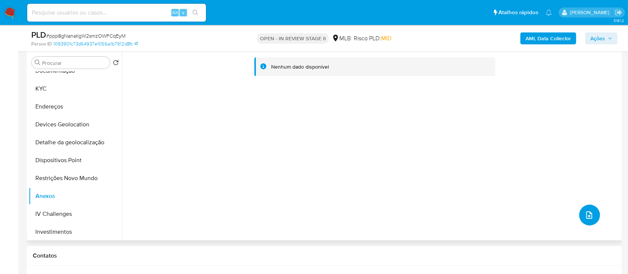
click at [590, 219] on span "upload-file" at bounding box center [589, 215] width 9 height 9
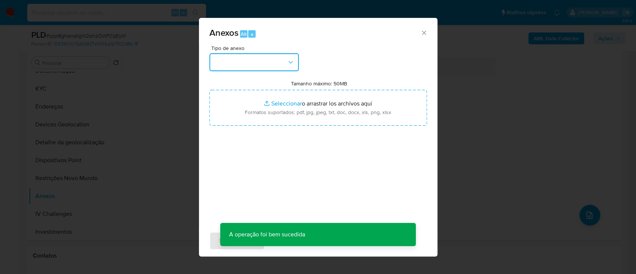
click at [280, 64] on button "button" at bounding box center [253, 62] width 89 height 18
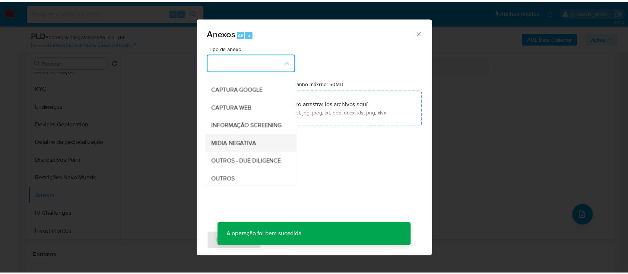
scroll to position [50, 0]
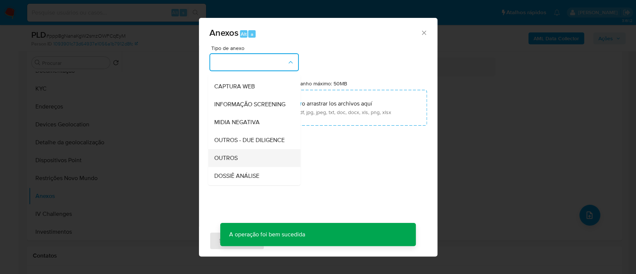
click at [239, 167] on div "OUTROS" at bounding box center [252, 158] width 76 height 18
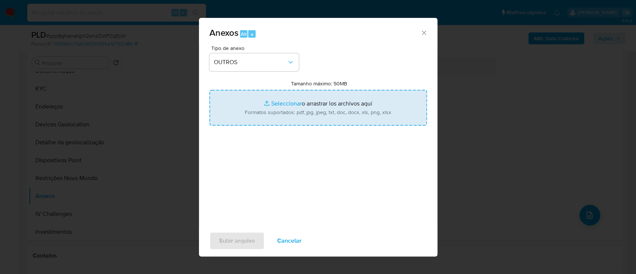
click at [288, 103] on input "Tamanho máximo: 50MB Seleccionar archivos" at bounding box center [318, 108] width 218 height 36
type input "C:\fakepath\SAR - XXXXX - CPF 11905538561 - MARCELA SANTOS CORREIA.pdf"
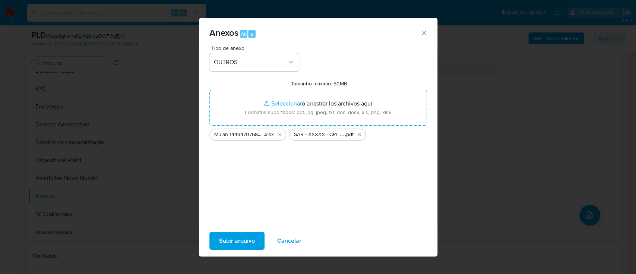
drag, startPoint x: 302, startPoint y: 106, endPoint x: 234, endPoint y: 240, distance: 150.2
click at [234, 240] on span "Subir arquivo" at bounding box center [237, 241] width 36 height 16
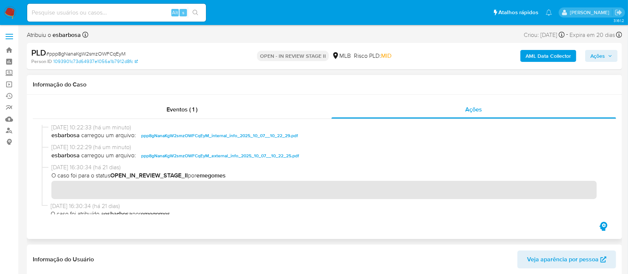
scroll to position [0, 0]
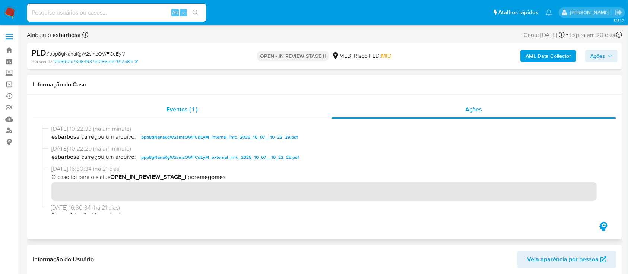
click at [264, 114] on div "Eventos ( 1 )" at bounding box center [182, 110] width 299 height 18
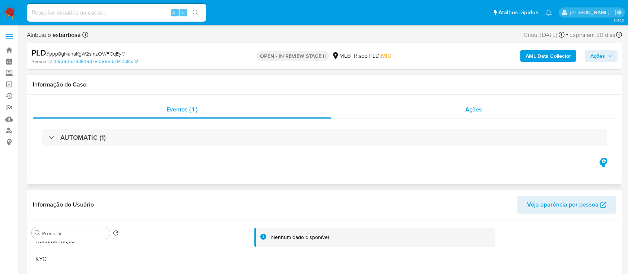
click at [386, 115] on div "Ações" at bounding box center [474, 110] width 285 height 18
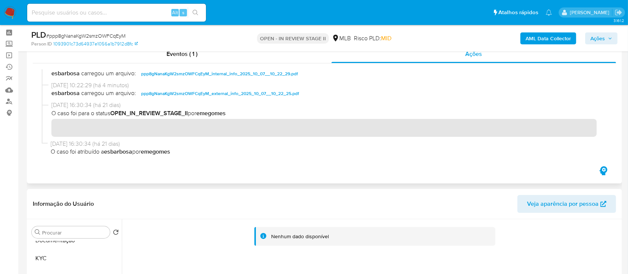
scroll to position [50, 0]
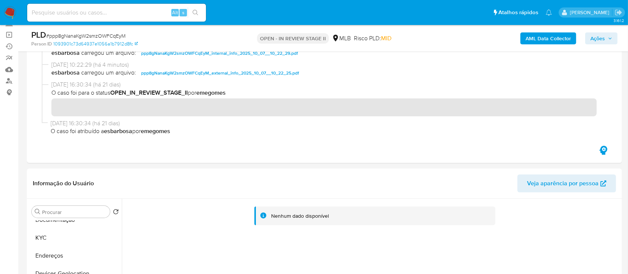
click at [597, 35] on span "Ações" at bounding box center [598, 38] width 15 height 12
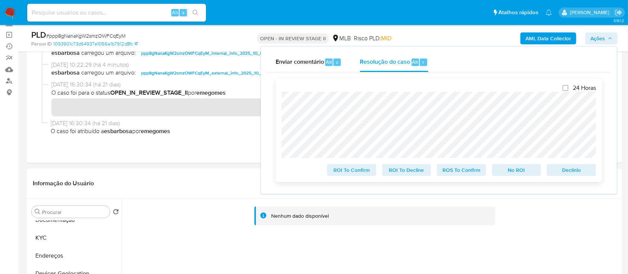
click at [468, 172] on span "ROS To Confirm" at bounding box center [461, 170] width 39 height 10
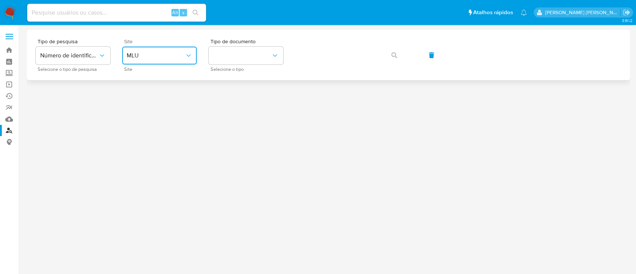
click at [175, 55] on span "MLU" at bounding box center [156, 55] width 58 height 7
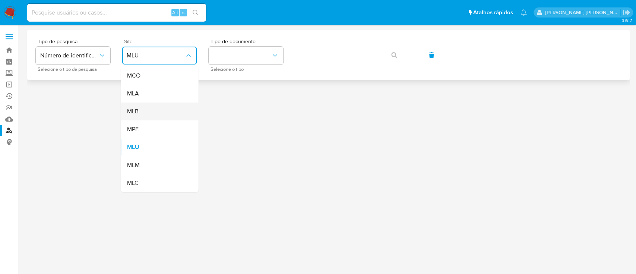
click at [155, 111] on div "MLB" at bounding box center [157, 112] width 61 height 18
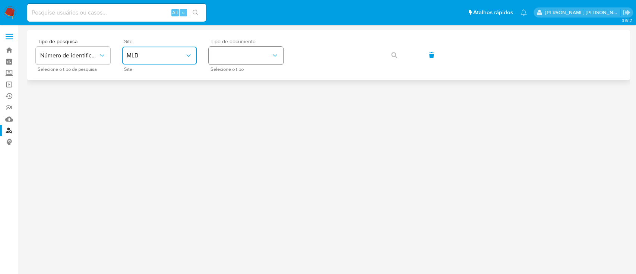
click at [229, 58] on button "identificationType" at bounding box center [246, 56] width 75 height 18
click at [239, 103] on div "CPF CPF" at bounding box center [243, 104] width 61 height 25
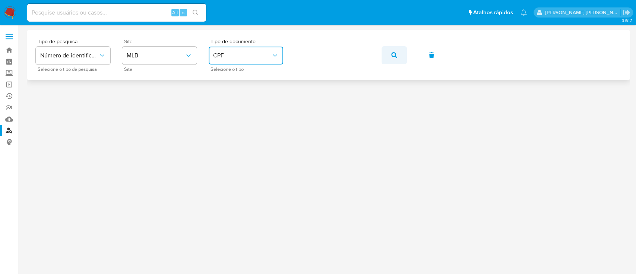
click at [396, 57] on icon "button" at bounding box center [394, 55] width 6 height 6
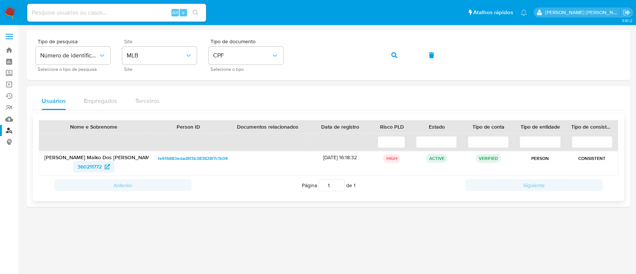
click at [93, 165] on span "360211772" at bounding box center [90, 167] width 24 height 12
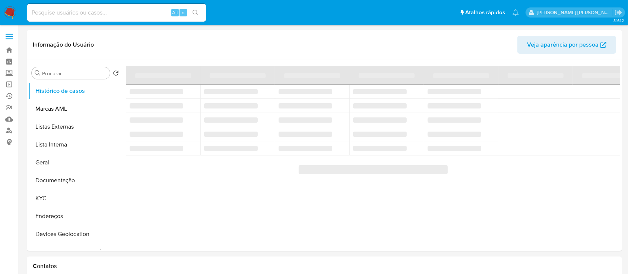
select select "10"
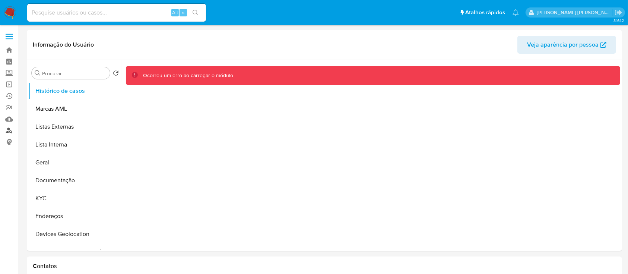
click at [9, 130] on link "Localizador de pessoas" at bounding box center [44, 131] width 89 height 12
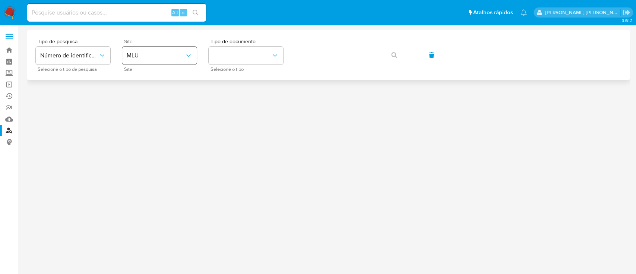
click at [165, 55] on span "MLU" at bounding box center [156, 55] width 58 height 7
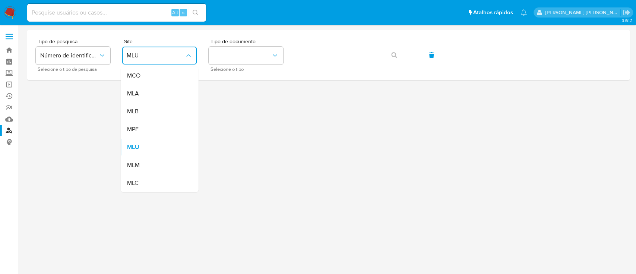
click at [168, 114] on div "MLB" at bounding box center [157, 112] width 61 height 18
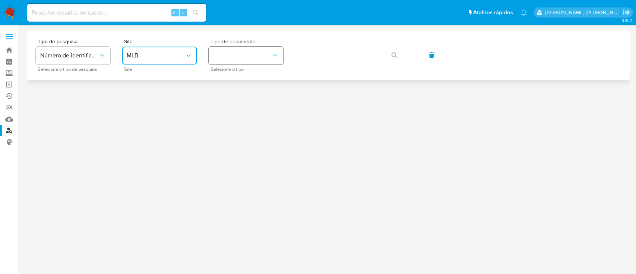
drag, startPoint x: 245, startPoint y: 57, endPoint x: 250, endPoint y: 63, distance: 7.7
click at [246, 57] on button "identificationType" at bounding box center [246, 56] width 75 height 18
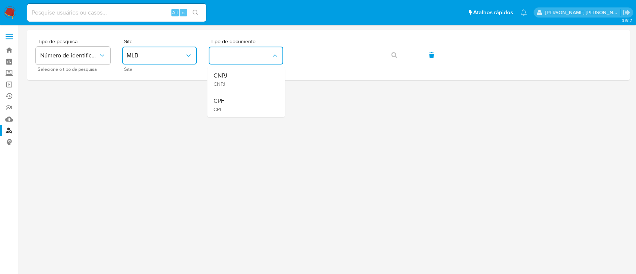
click at [237, 101] on div "CPF CPF" at bounding box center [243, 104] width 61 height 25
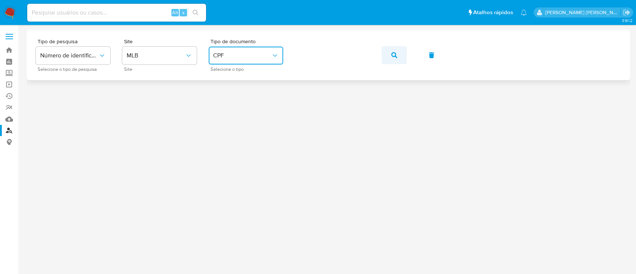
click at [394, 56] on icon "button" at bounding box center [394, 55] width 6 height 6
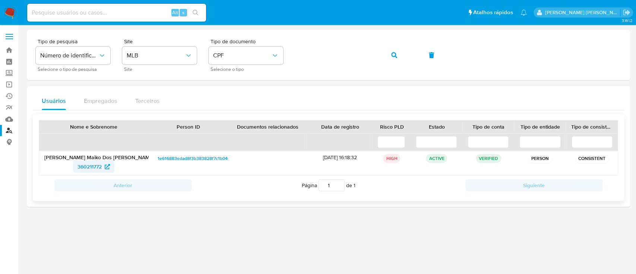
click at [91, 168] on span "360211772" at bounding box center [90, 167] width 24 height 12
drag, startPoint x: 395, startPoint y: 55, endPoint x: 398, endPoint y: 52, distance: 4.2
click at [396, 55] on icon "button" at bounding box center [394, 55] width 6 height 6
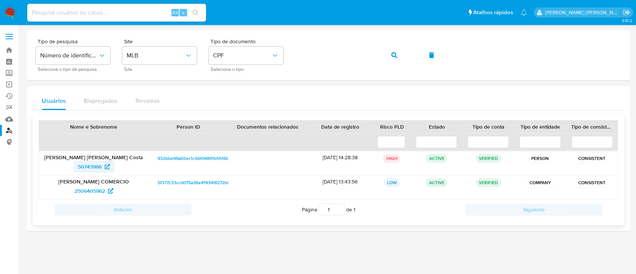
click at [89, 163] on span "50743966" at bounding box center [90, 167] width 24 height 12
drag, startPoint x: 234, startPoint y: 55, endPoint x: 243, endPoint y: 64, distance: 12.1
click at [238, 55] on span "CPF" at bounding box center [242, 55] width 58 height 7
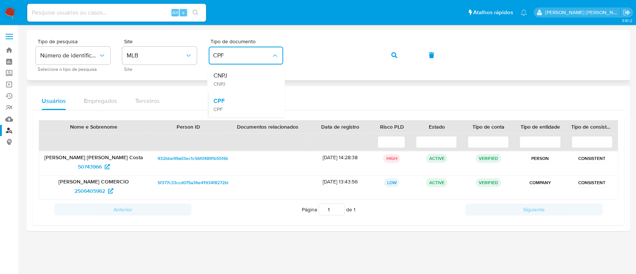
drag, startPoint x: 249, startPoint y: 79, endPoint x: 300, endPoint y: 67, distance: 52.8
click at [252, 77] on div "CNPJ CNPJ" at bounding box center [243, 79] width 61 height 25
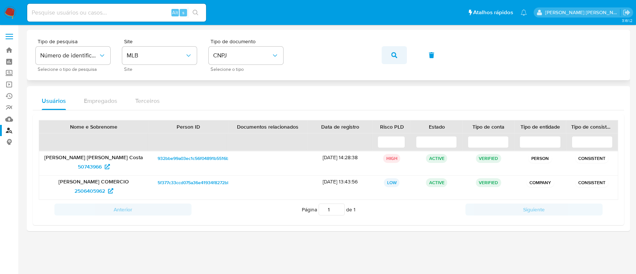
click at [397, 55] on button "button" at bounding box center [394, 55] width 25 height 18
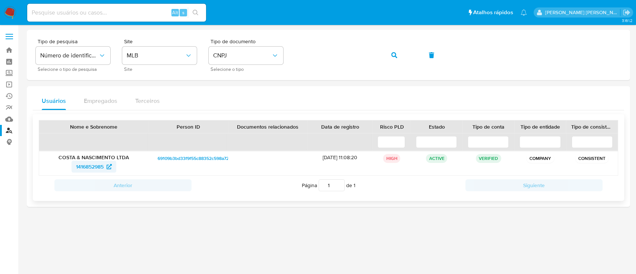
click at [93, 166] on span "1416852985" at bounding box center [90, 167] width 28 height 12
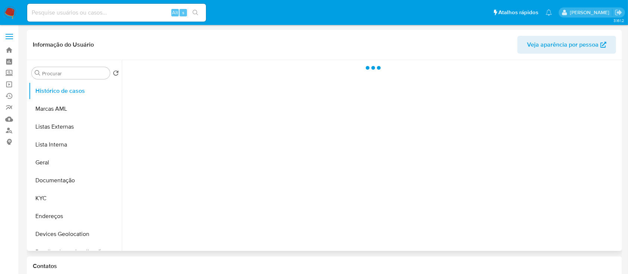
select select "10"
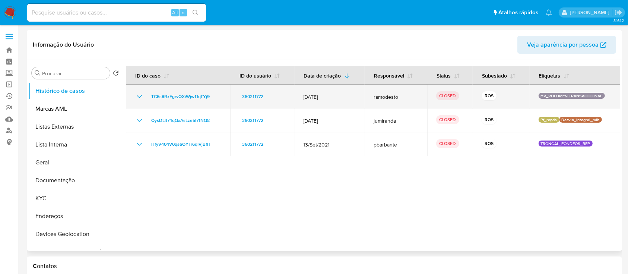
click at [138, 99] on icon "Mostrar/Ocultar" at bounding box center [139, 96] width 9 height 9
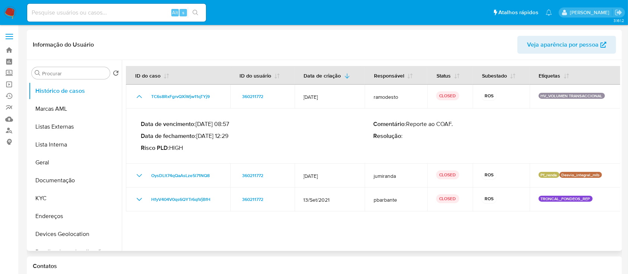
drag, startPoint x: 230, startPoint y: 137, endPoint x: 200, endPoint y: 136, distance: 29.8
click at [200, 136] on p "Data de fechamento : [DATE] 12:29" at bounding box center [257, 135] width 233 height 7
click at [66, 183] on button "Documentação" at bounding box center [72, 180] width 87 height 18
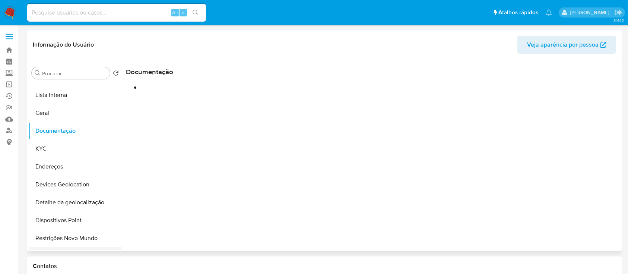
scroll to position [99, 0]
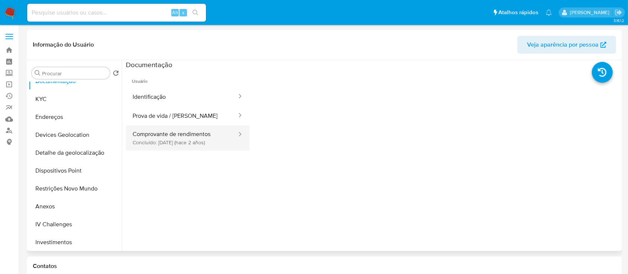
click at [164, 138] on button "Comprovante de rendimentos Concluído: [DATE] (hace 2 años)" at bounding box center [182, 137] width 112 height 25
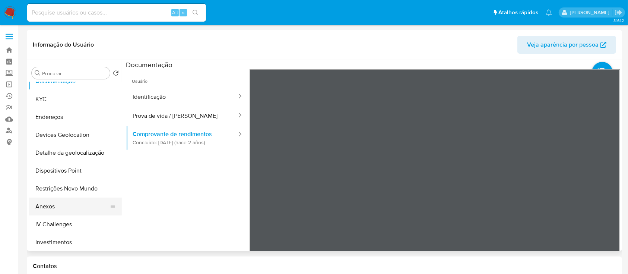
click at [68, 205] on button "Anexos" at bounding box center [72, 207] width 87 height 18
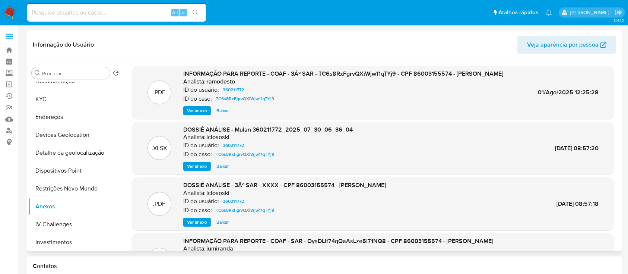
click at [196, 114] on span "Ver anexo" at bounding box center [197, 110] width 20 height 7
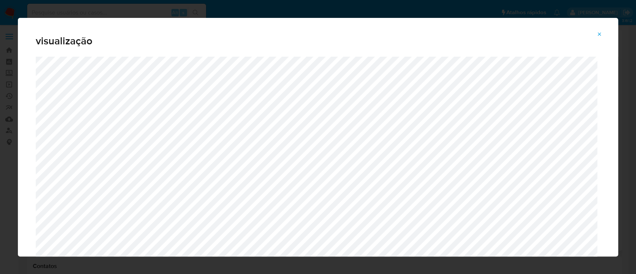
drag, startPoint x: 602, startPoint y: 34, endPoint x: 596, endPoint y: 34, distance: 6.0
click at [602, 34] on icon "Attachment preview" at bounding box center [600, 34] width 6 height 6
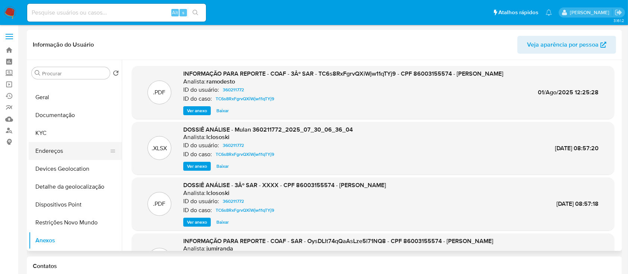
scroll to position [50, 0]
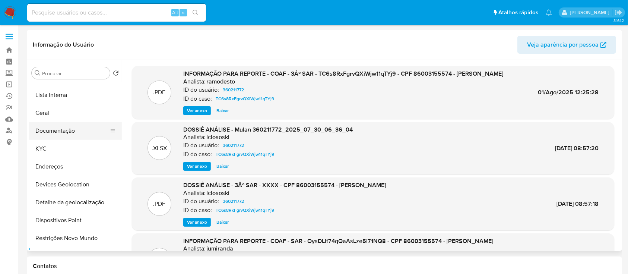
click at [66, 133] on button "Documentação" at bounding box center [72, 131] width 87 height 18
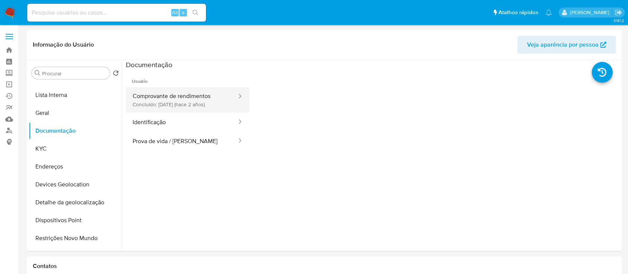
click at [199, 107] on button "Comprovante de rendimentos Concluído: [DATE] (hace 2 años)" at bounding box center [182, 99] width 112 height 25
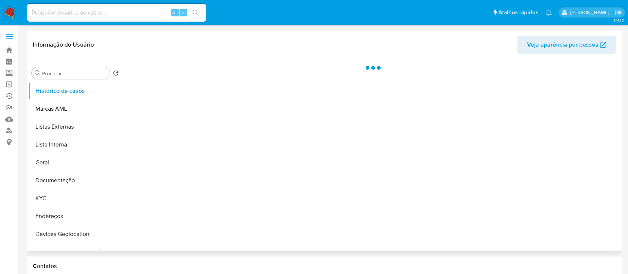
select select "10"
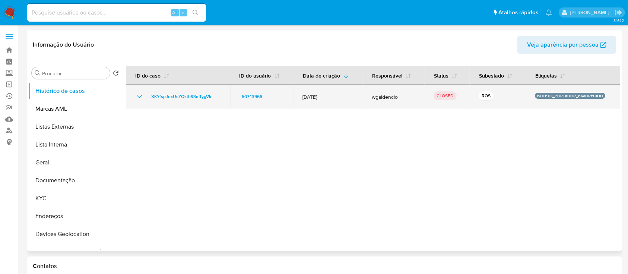
drag, startPoint x: 136, startPoint y: 95, endPoint x: 140, endPoint y: 96, distance: 4.2
click at [138, 95] on icon "Mostrar/Ocultar" at bounding box center [139, 96] width 9 height 9
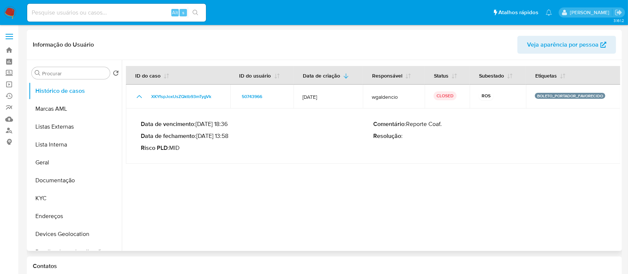
drag, startPoint x: 231, startPoint y: 136, endPoint x: 200, endPoint y: 136, distance: 31.7
click at [200, 136] on p "Data de fechamento : [DATE] 13:58" at bounding box center [257, 135] width 233 height 7
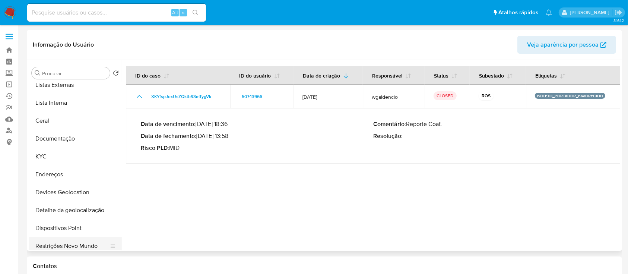
scroll to position [99, 0]
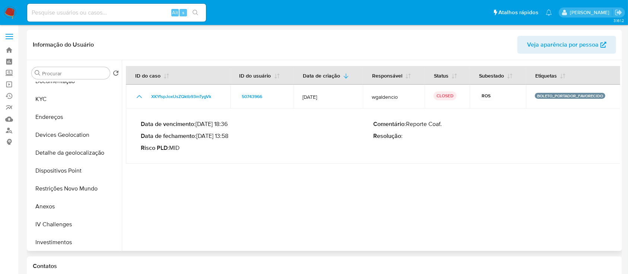
drag, startPoint x: 52, startPoint y: 210, endPoint x: 227, endPoint y: 114, distance: 199.2
click at [57, 210] on button "Anexos" at bounding box center [75, 207] width 93 height 18
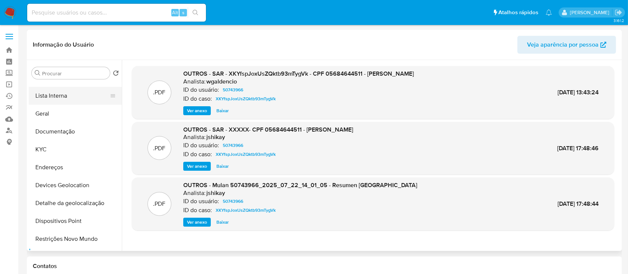
scroll to position [0, 0]
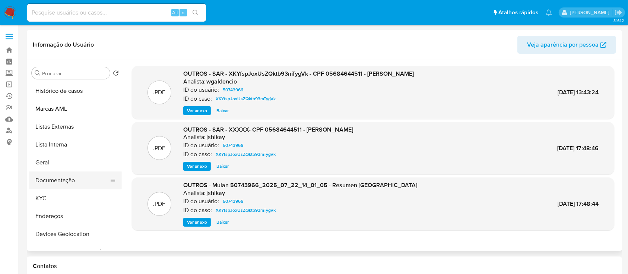
click at [62, 185] on button "Documentação" at bounding box center [72, 180] width 87 height 18
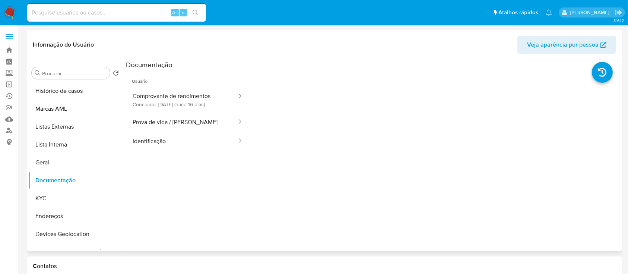
click at [182, 94] on button "Comprovante de rendimentos Concluído: [DATE] (hace 16 días)" at bounding box center [182, 99] width 112 height 25
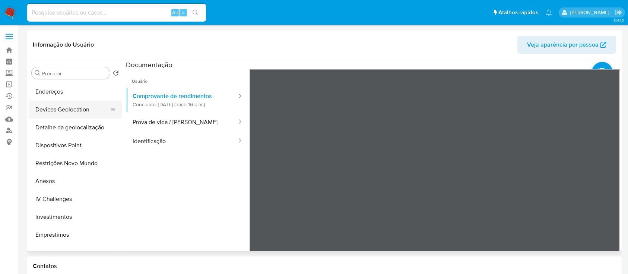
scroll to position [149, 0]
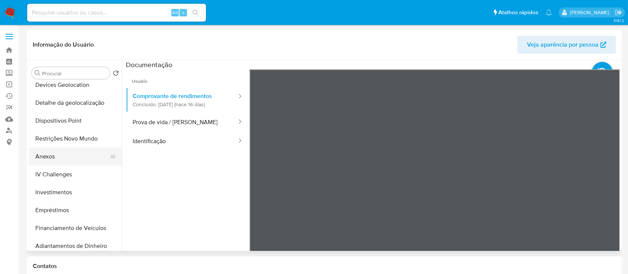
click at [59, 158] on button "Anexos" at bounding box center [72, 157] width 87 height 18
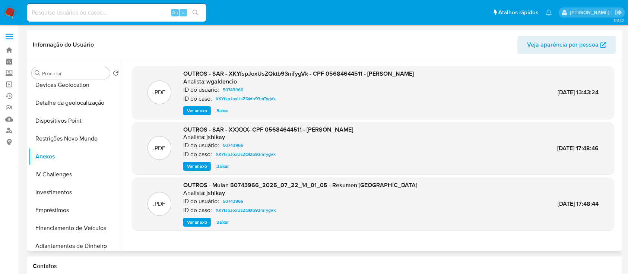
click at [200, 112] on span "Ver anexo" at bounding box center [197, 110] width 20 height 7
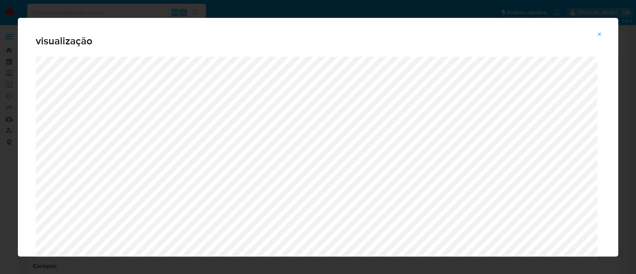
click at [599, 33] on icon "Attachment preview" at bounding box center [600, 34] width 6 height 6
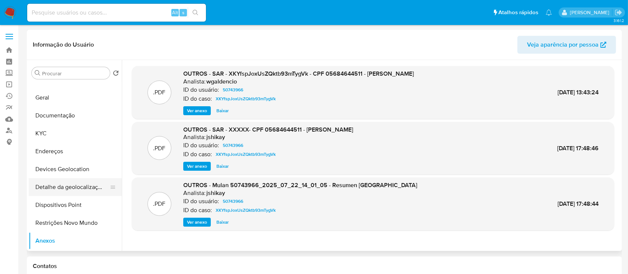
scroll to position [50, 0]
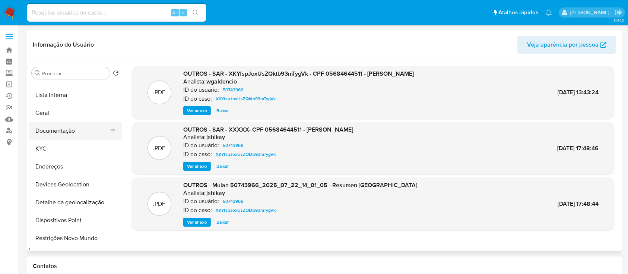
click at [66, 132] on button "Documentação" at bounding box center [72, 131] width 87 height 18
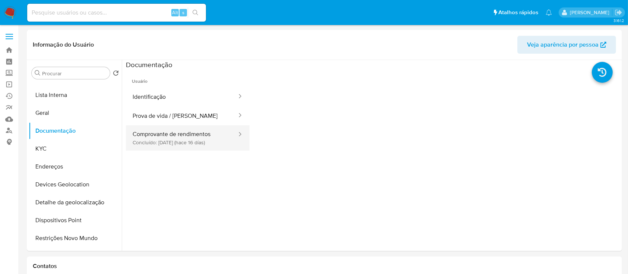
click at [176, 135] on button "Comprovante de rendimentos Concluído: [DATE] (hace 16 días)" at bounding box center [182, 137] width 112 height 25
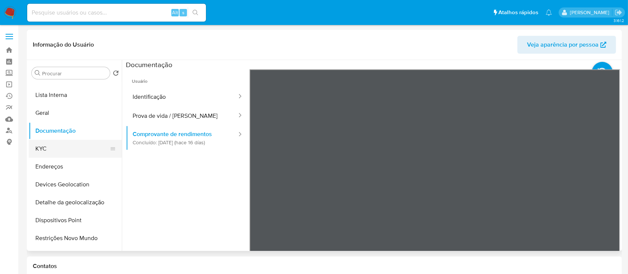
drag, startPoint x: 79, startPoint y: 148, endPoint x: 82, endPoint y: 145, distance: 4.5
click at [80, 148] on button "KYC" at bounding box center [72, 149] width 87 height 18
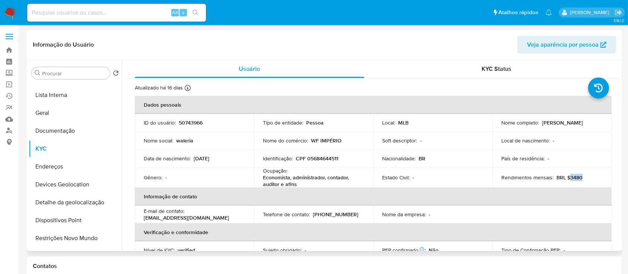
drag, startPoint x: 580, startPoint y: 177, endPoint x: 567, endPoint y: 177, distance: 13.0
click at [567, 177] on div "Rendimentos mensais : BRL $3480" at bounding box center [552, 177] width 101 height 7
copy p "3480"
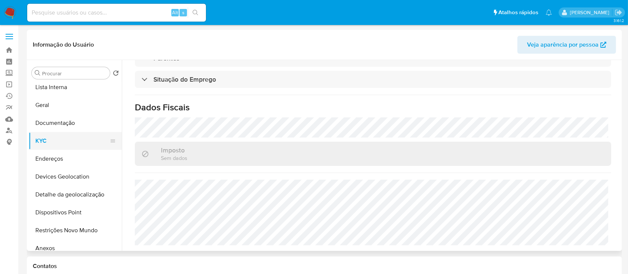
scroll to position [99, 0]
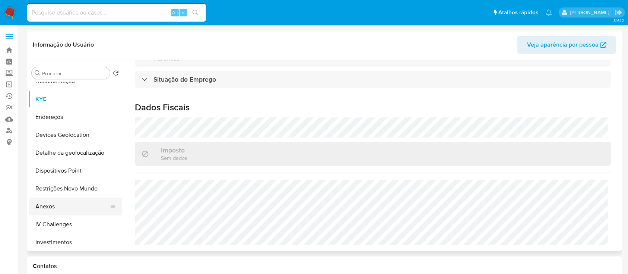
click at [56, 209] on button "Anexos" at bounding box center [72, 207] width 87 height 18
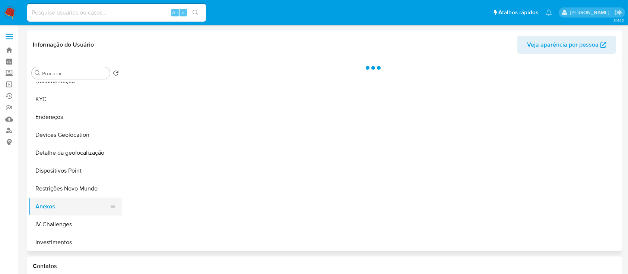
scroll to position [0, 0]
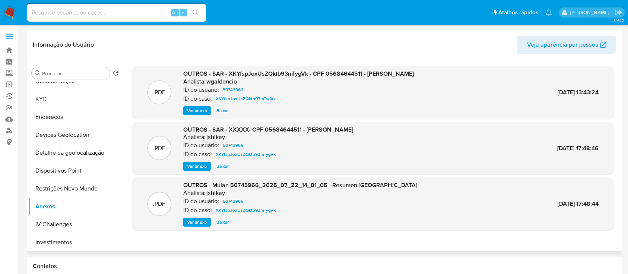
click at [193, 110] on span "Ver anexo" at bounding box center [197, 110] width 20 height 7
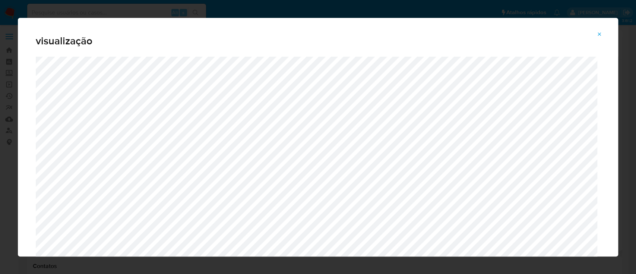
drag, startPoint x: 599, startPoint y: 34, endPoint x: 596, endPoint y: 36, distance: 4.0
click at [599, 34] on icon "Attachment preview" at bounding box center [600, 34] width 6 height 6
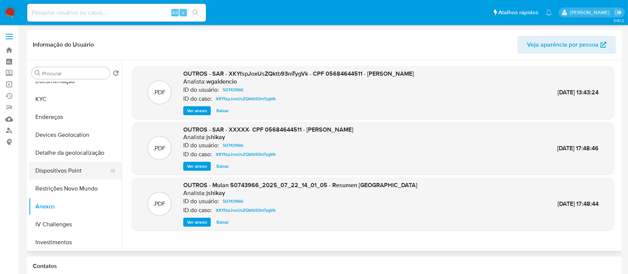
scroll to position [50, 0]
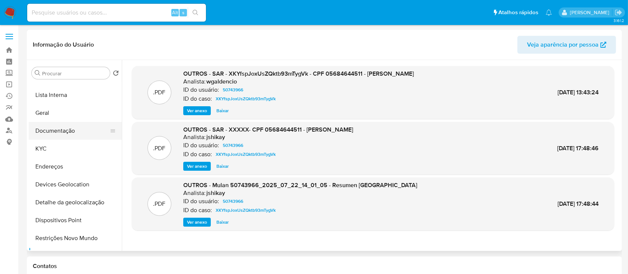
click at [61, 136] on button "Documentação" at bounding box center [72, 131] width 87 height 18
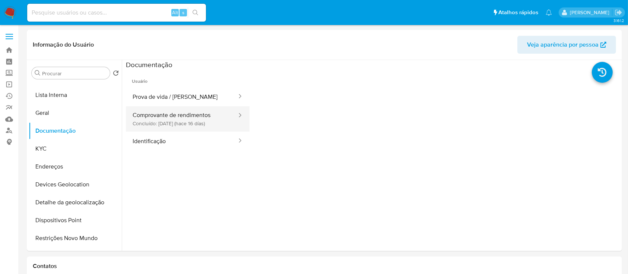
click at [160, 123] on button "Comprovante de rendimentos Concluído: [DATE] (hace 16 días)" at bounding box center [182, 118] width 112 height 25
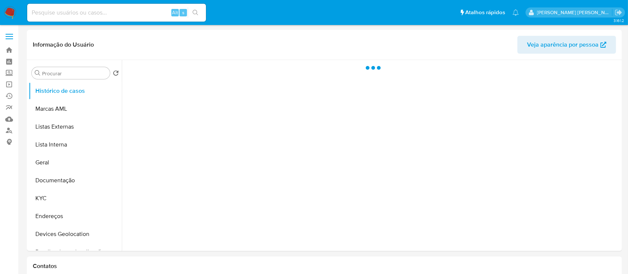
select select "10"
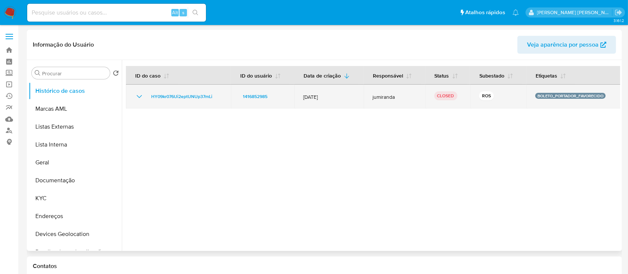
click at [136, 97] on icon "Mostrar/Ocultar" at bounding box center [139, 96] width 9 height 9
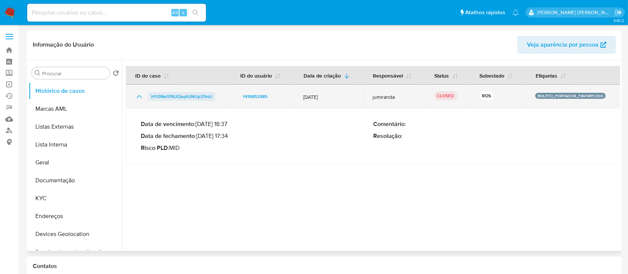
click at [172, 95] on span "HY09kr076Ui2eptUNUp37mLi" at bounding box center [181, 96] width 61 height 9
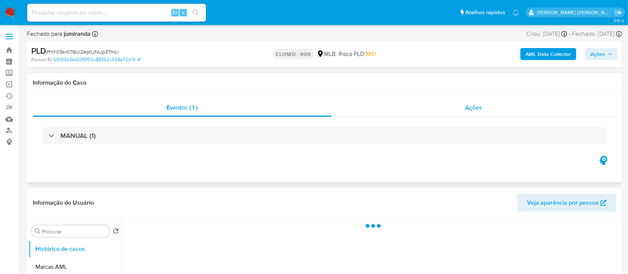
click at [374, 112] on div "Ações" at bounding box center [474, 108] width 285 height 18
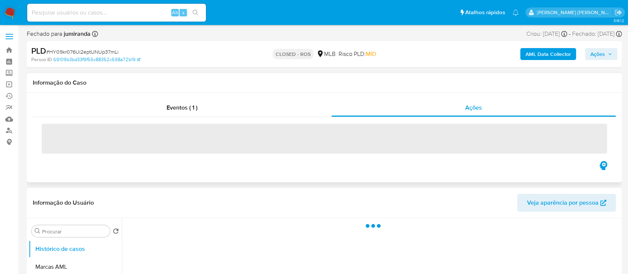
select select "10"
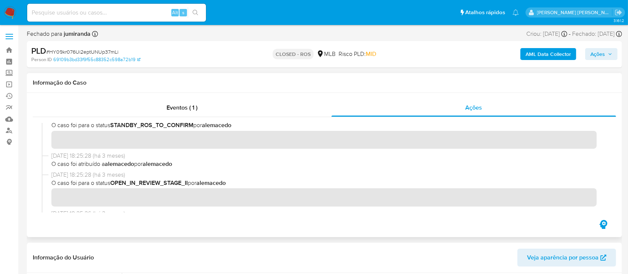
scroll to position [546, 0]
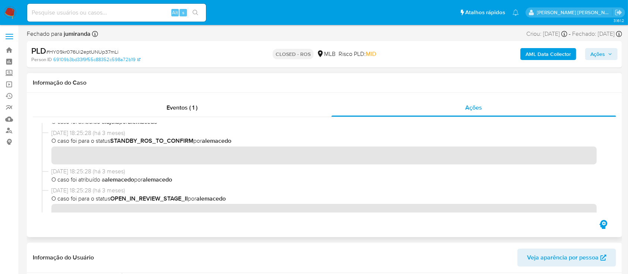
drag, startPoint x: 82, startPoint y: 132, endPoint x: 52, endPoint y: 133, distance: 29.5
click at [52, 133] on span "21/07/2025 18:25:28 (há 3 meses)" at bounding box center [327, 133] width 553 height 8
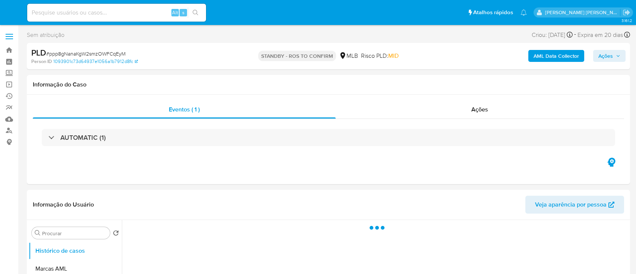
select select "10"
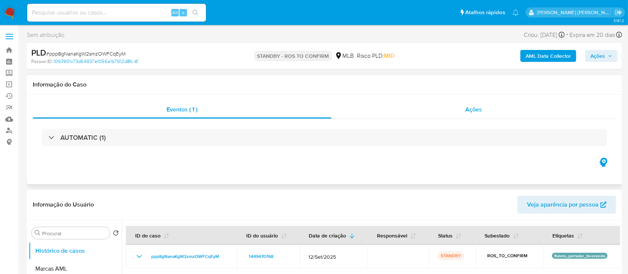
click at [384, 111] on div "Ações" at bounding box center [474, 110] width 285 height 18
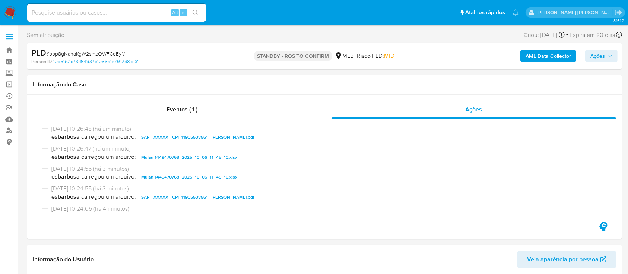
scroll to position [50, 0]
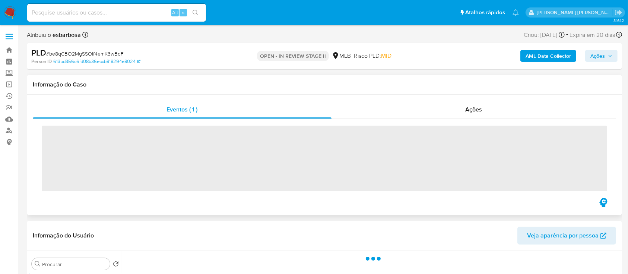
select select "10"
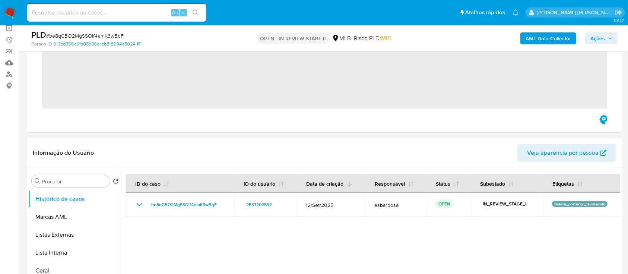
scroll to position [99, 0]
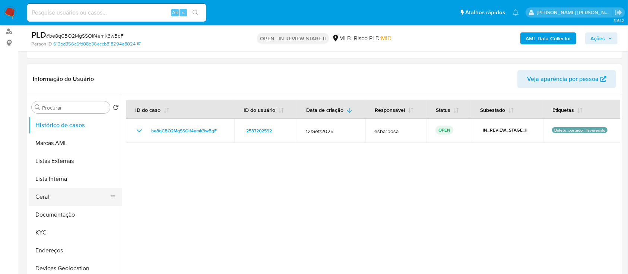
click at [61, 75] on button "Geral" at bounding box center [72, 197] width 87 height 18
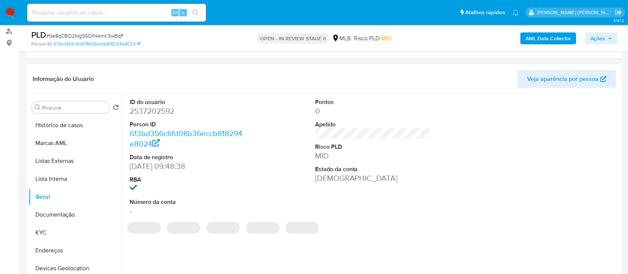
click at [167, 75] on dd "2537202592" at bounding box center [188, 111] width 116 height 10
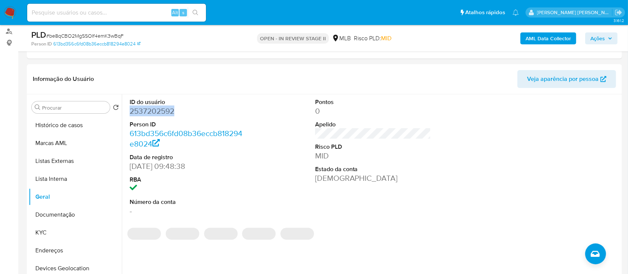
copy dd "2537202592"
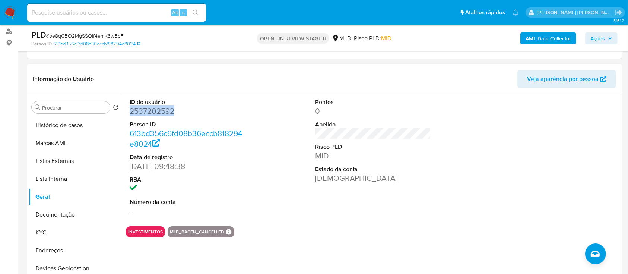
copy dd "2537202592"
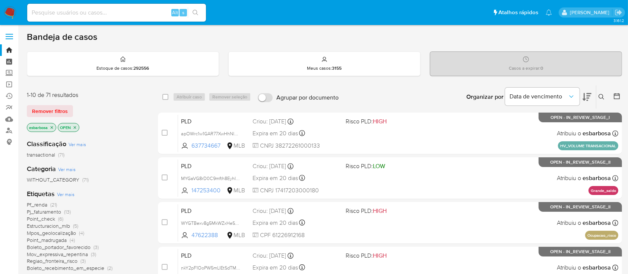
click at [11, 62] on link "Painel" at bounding box center [44, 62] width 89 height 12
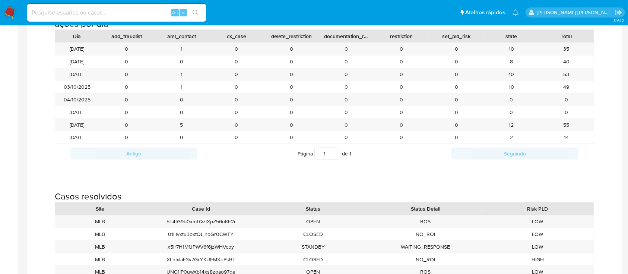
scroll to position [845, 0]
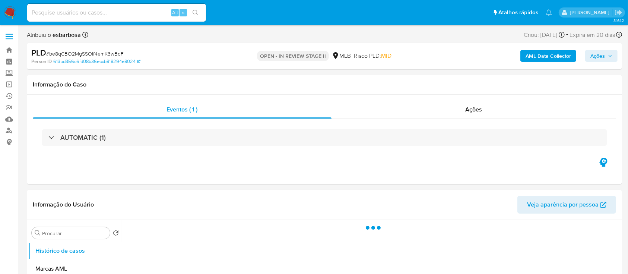
select select "10"
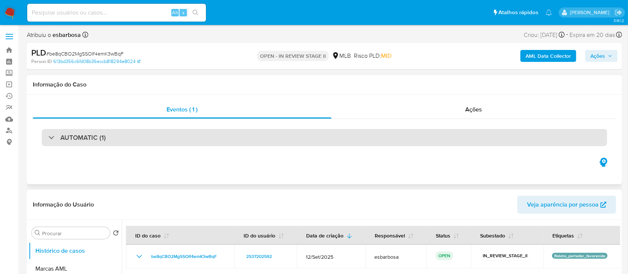
click at [286, 138] on div "AUTOMATIC (1)" at bounding box center [325, 137] width 566 height 17
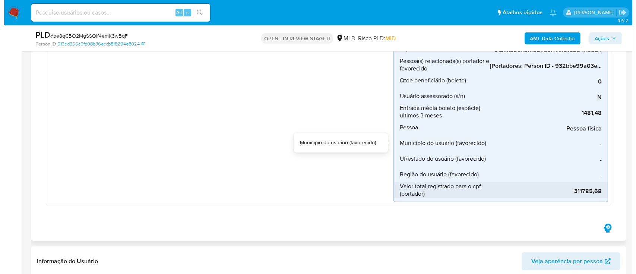
scroll to position [447, 0]
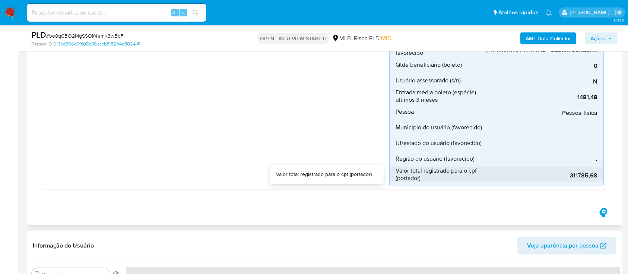
drag, startPoint x: 599, startPoint y: 176, endPoint x: 570, endPoint y: 177, distance: 28.3
click at [570, 177] on li "Valor total registrado para o cpf (portador) 311785,68" at bounding box center [497, 175] width 214 height 16
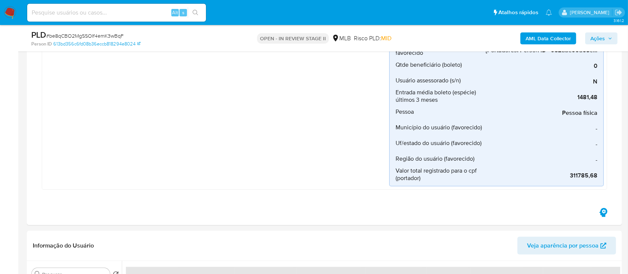
click at [111, 35] on span "# be8qCBO2MgSSOIf4emK3wBqF" at bounding box center [85, 35] width 78 height 7
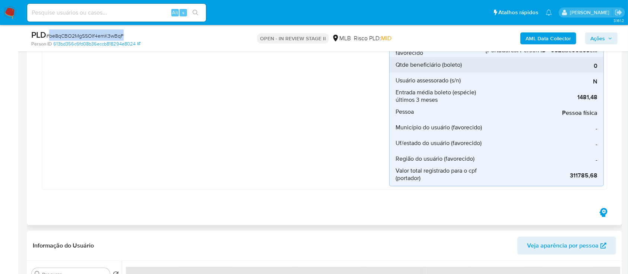
copy span "be8qCBO2MgSSOIf4emK3wBqF"
click at [548, 42] on b "AML Data Collector" at bounding box center [548, 38] width 45 height 12
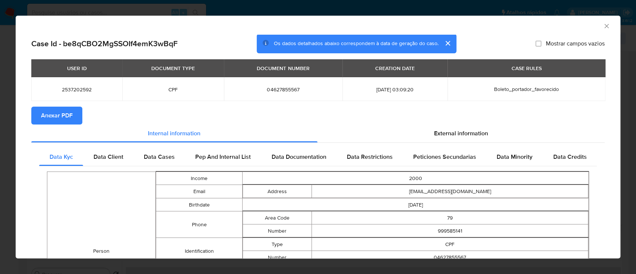
drag, startPoint x: 457, startPoint y: 136, endPoint x: 447, endPoint y: 143, distance: 12.5
click at [457, 136] on span "External information" at bounding box center [461, 133] width 54 height 9
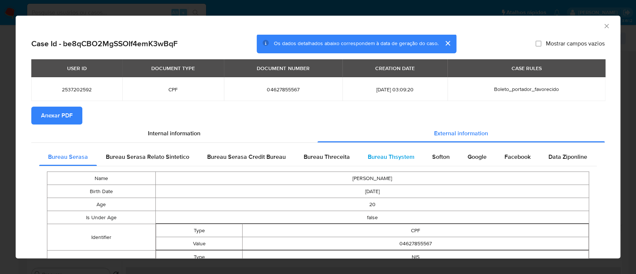
click at [403, 156] on span "Bureau Thsystem" at bounding box center [391, 156] width 47 height 9
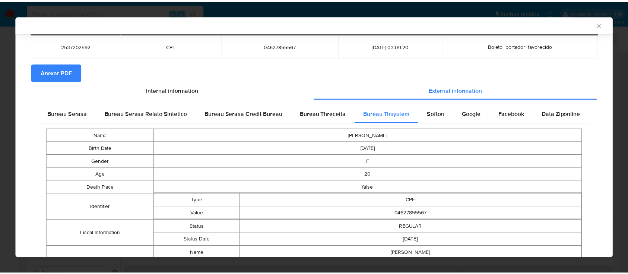
scroll to position [93, 0]
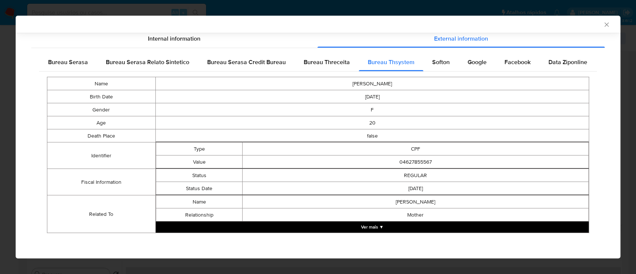
click at [603, 26] on icon "Fechar a janela" at bounding box center [606, 24] width 7 height 7
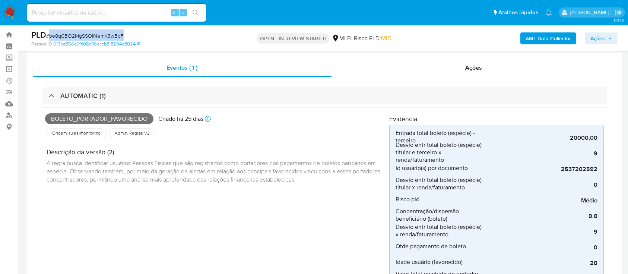
scroll to position [0, 0]
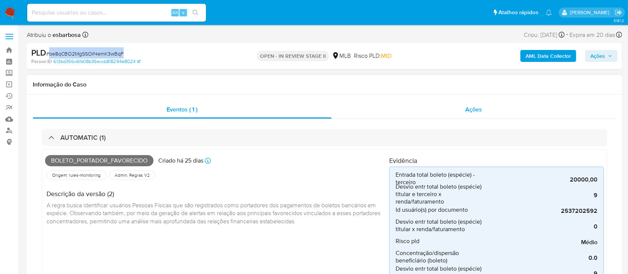
click at [406, 115] on div "Ações" at bounding box center [474, 110] width 285 height 18
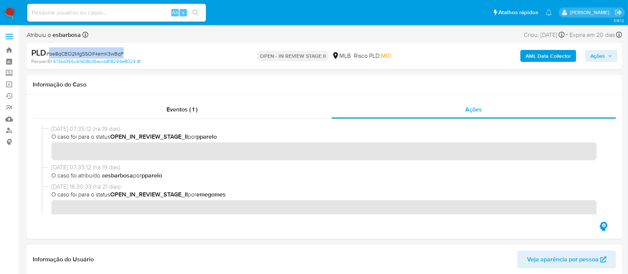
click at [528, 60] on b "AML Data Collector" at bounding box center [548, 56] width 45 height 12
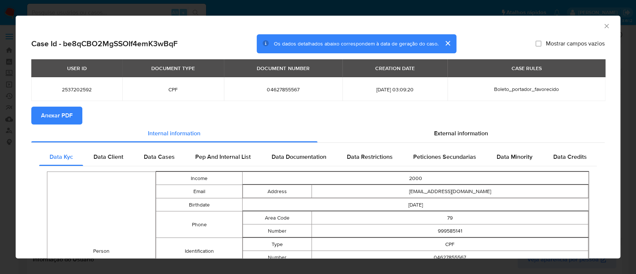
click at [57, 118] on span "Anexar PDF" at bounding box center [57, 115] width 32 height 16
click at [605, 25] on icon "Fechar a janela" at bounding box center [607, 26] width 4 height 4
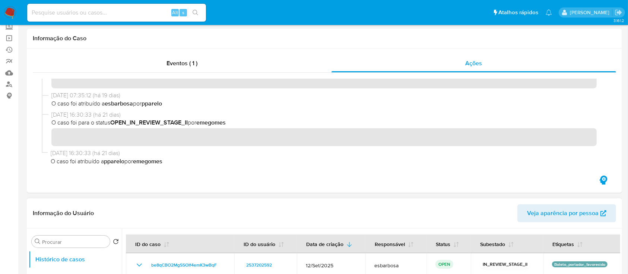
scroll to position [149, 0]
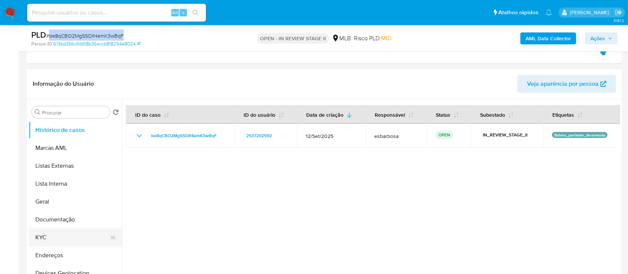
drag, startPoint x: 50, startPoint y: 241, endPoint x: 56, endPoint y: 235, distance: 7.9
click at [51, 241] on button "KYC" at bounding box center [72, 237] width 87 height 18
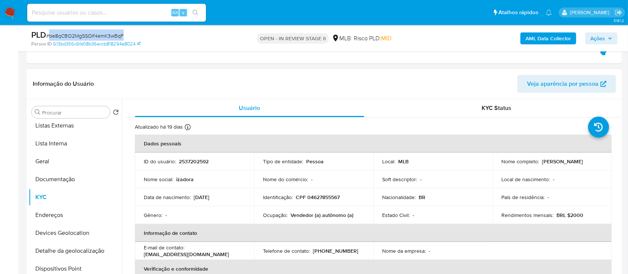
scroll to position [50, 0]
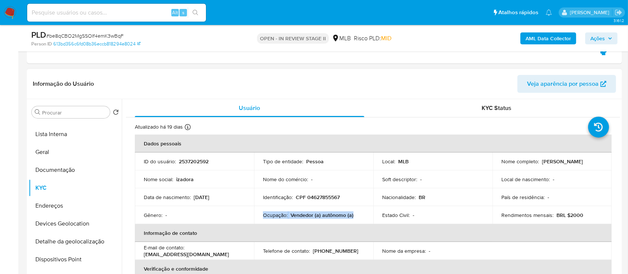
drag, startPoint x: 353, startPoint y: 218, endPoint x: 262, endPoint y: 217, distance: 91.0
click at [262, 217] on td "Ocupação : Vendedor (a) autônomo (a)" at bounding box center [313, 215] width 119 height 18
copy div "Ocupação : Vendedor (a) autônomo (a)"
click at [64, 173] on button "Documentação" at bounding box center [72, 170] width 87 height 18
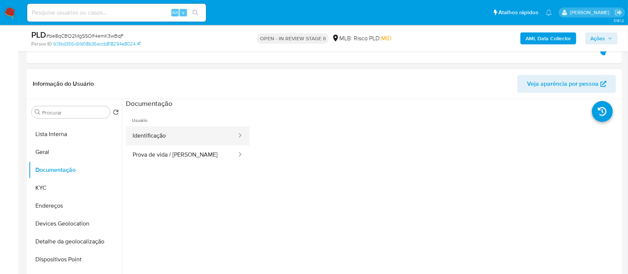
drag, startPoint x: 168, startPoint y: 135, endPoint x: 175, endPoint y: 139, distance: 8.2
click at [168, 135] on button "Identificação" at bounding box center [182, 135] width 112 height 19
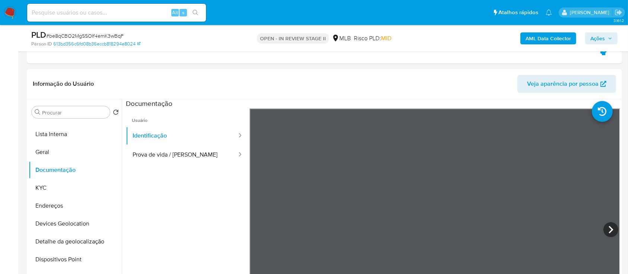
click at [593, 37] on span "Ações" at bounding box center [598, 38] width 15 height 12
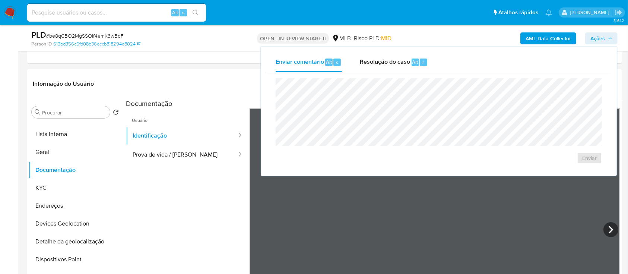
drag, startPoint x: 385, startPoint y: 66, endPoint x: 387, endPoint y: 73, distance: 7.9
click at [386, 65] on span "Resolução do caso" at bounding box center [385, 61] width 50 height 9
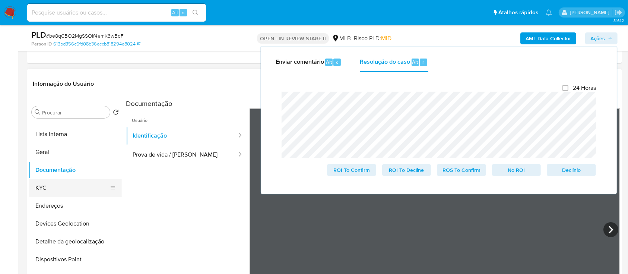
click at [78, 184] on button "KYC" at bounding box center [72, 188] width 87 height 18
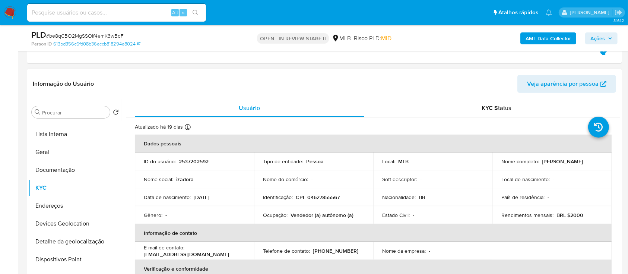
drag, startPoint x: 564, startPoint y: 165, endPoint x: 500, endPoint y: 165, distance: 63.4
click at [502, 165] on div "Nome completo : Maria Izadora Gois Santos" at bounding box center [552, 161] width 101 height 7
copy p "[PERSON_NAME] Izadora [PERSON_NAME]"
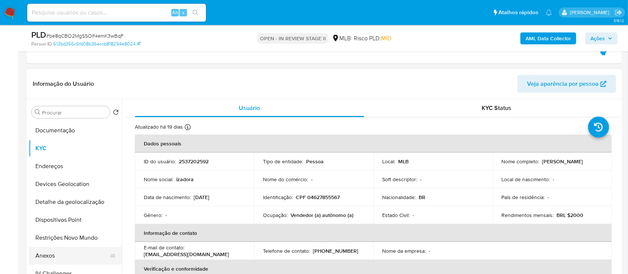
scroll to position [149, 0]
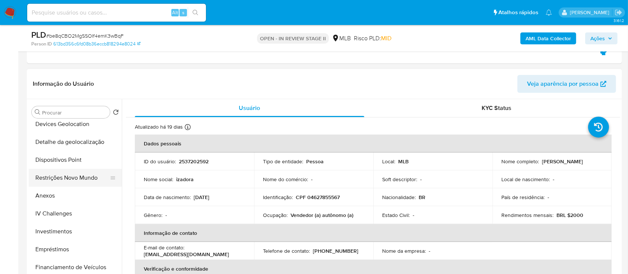
drag, startPoint x: 70, startPoint y: 177, endPoint x: 73, endPoint y: 174, distance: 4.8
click at [70, 177] on button "Restrições Novo Mundo" at bounding box center [72, 178] width 87 height 18
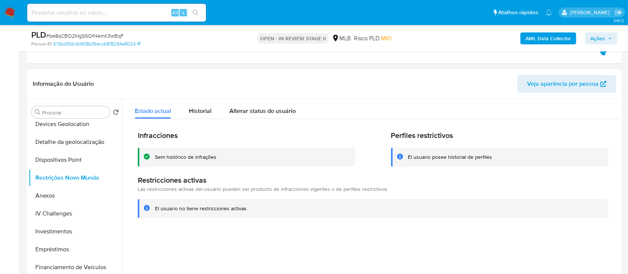
click at [189, 157] on div "Sem histórico de infrações" at bounding box center [186, 157] width 62 height 7
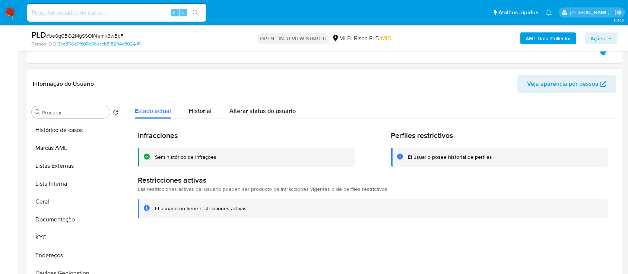
click at [202, 252] on div at bounding box center [371, 194] width 499 height 191
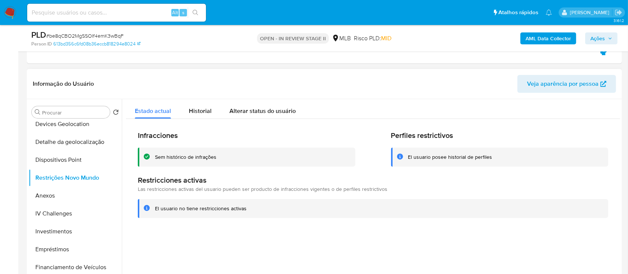
scroll to position [50, 0]
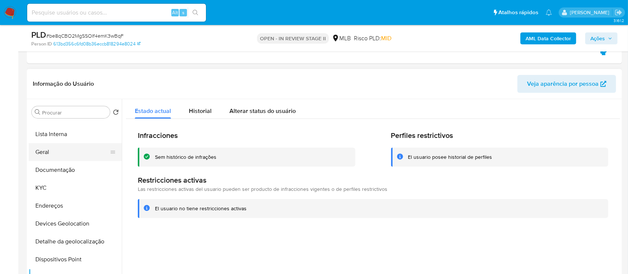
click at [62, 147] on button "Geral" at bounding box center [72, 152] width 87 height 18
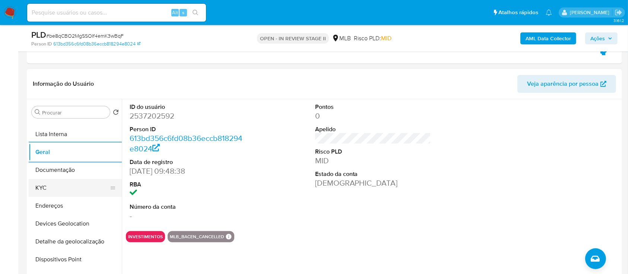
click at [63, 185] on button "KYC" at bounding box center [72, 188] width 87 height 18
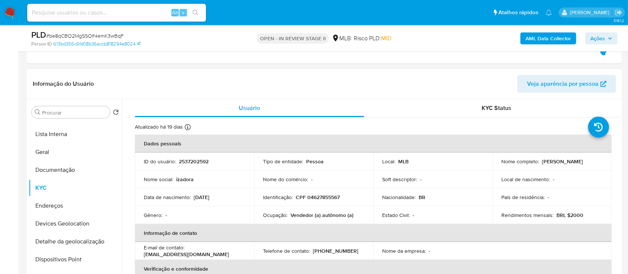
click at [328, 196] on p "CPF 04627855567" at bounding box center [318, 197] width 44 height 7
drag, startPoint x: 48, startPoint y: 155, endPoint x: 88, endPoint y: 145, distance: 41.0
click at [49, 155] on button "Geral" at bounding box center [72, 152] width 87 height 18
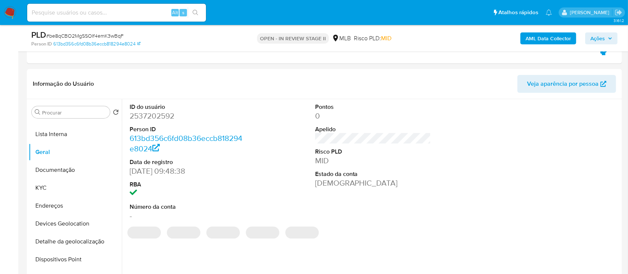
click at [162, 117] on dd "2537202592" at bounding box center [188, 116] width 116 height 10
copy dd "2537202592"
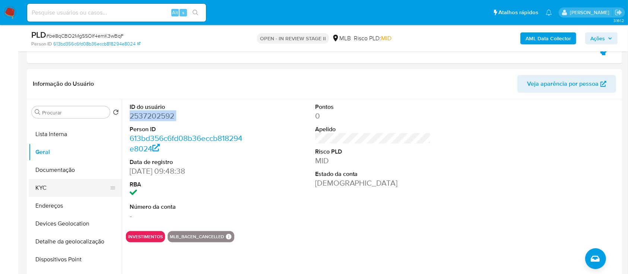
click at [86, 186] on button "KYC" at bounding box center [72, 188] width 87 height 18
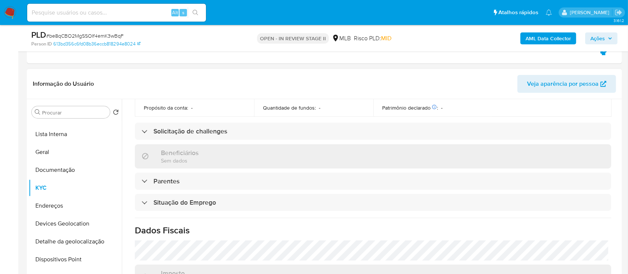
scroll to position [317, 0]
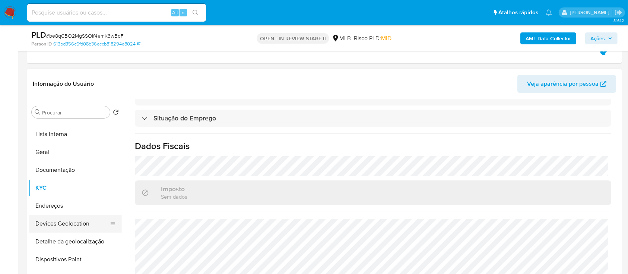
click at [72, 223] on button "Devices Geolocation" at bounding box center [72, 224] width 87 height 18
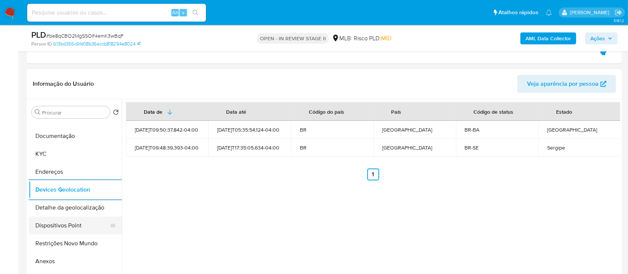
scroll to position [99, 0]
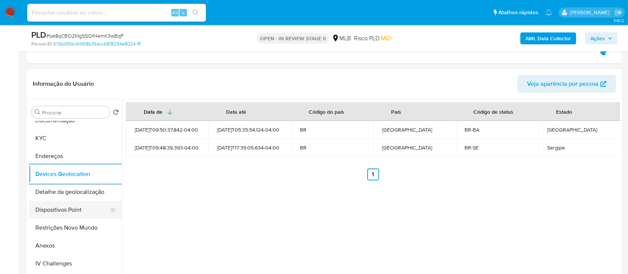
click at [83, 207] on button "Dispositivos Point" at bounding box center [72, 210] width 87 height 18
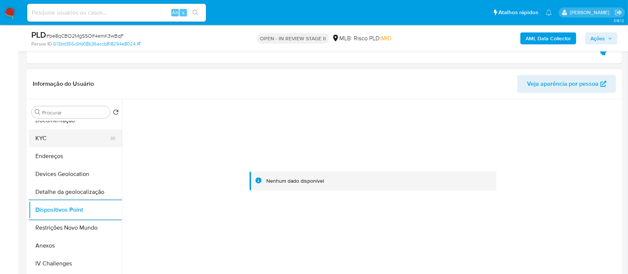
click at [48, 137] on button "KYC" at bounding box center [72, 138] width 87 height 18
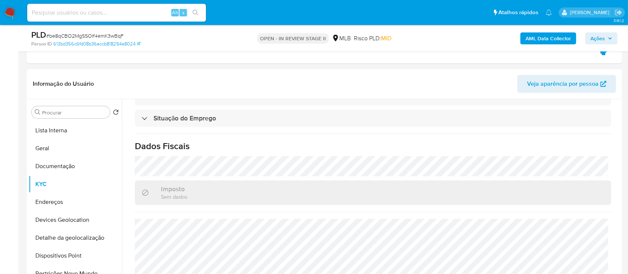
scroll to position [0, 0]
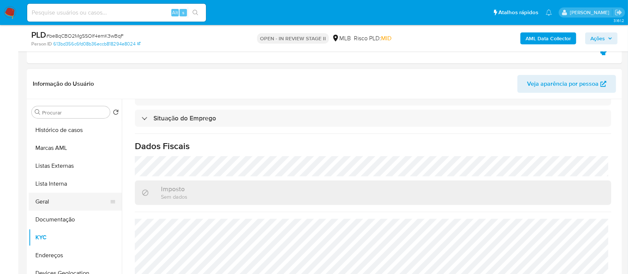
click at [63, 202] on button "Geral" at bounding box center [72, 202] width 87 height 18
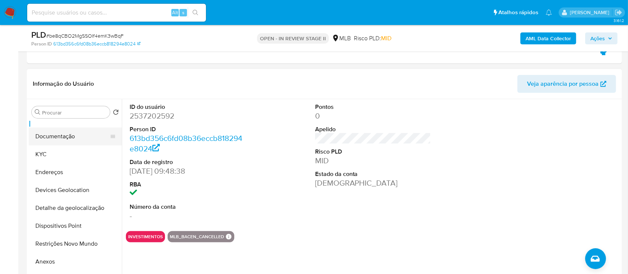
scroll to position [99, 0]
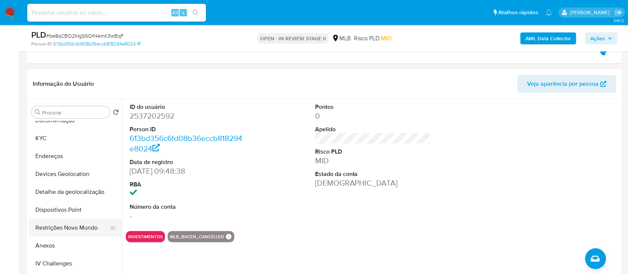
click at [58, 226] on button "Restrições Novo Mundo" at bounding box center [72, 228] width 87 height 18
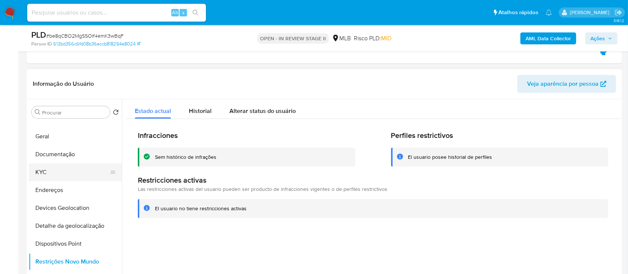
scroll to position [50, 0]
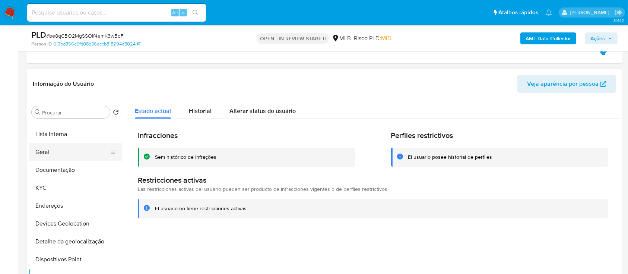
click at [68, 151] on button "Geral" at bounding box center [72, 152] width 87 height 18
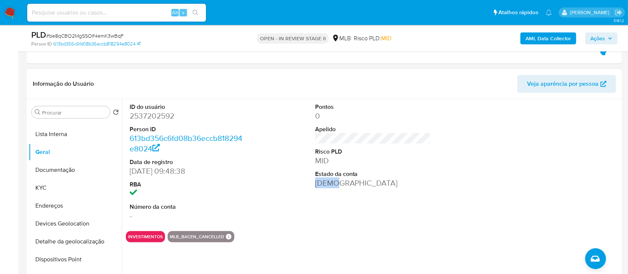
drag, startPoint x: 347, startPoint y: 185, endPoint x: 299, endPoint y: 181, distance: 48.3
click at [299, 181] on div "ID do usuário 2537202592 Person ID 613bd356c6fd08b36eccb818294e8024 Data de reg…" at bounding box center [373, 162] width 495 height 126
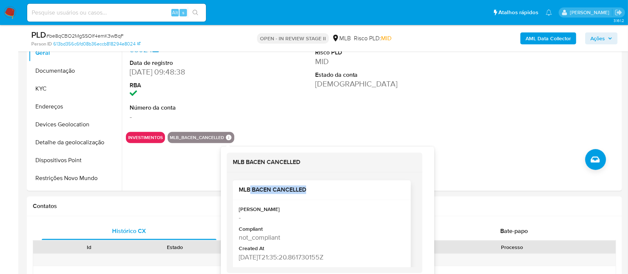
scroll to position [0, 0]
drag, startPoint x: 311, startPoint y: 183, endPoint x: 237, endPoint y: 190, distance: 74.9
click at [237, 190] on div "MLB BACEN CANCELLED" at bounding box center [322, 192] width 178 height 20
copy h2 "MLB BACEN CANCELLED"
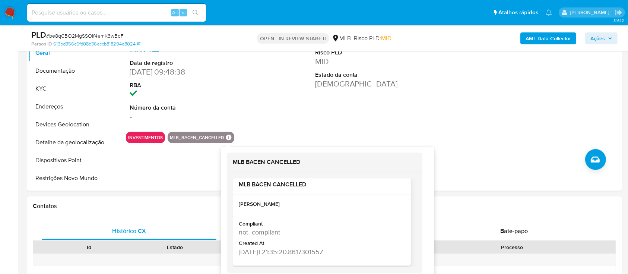
scroll to position [9, 0]
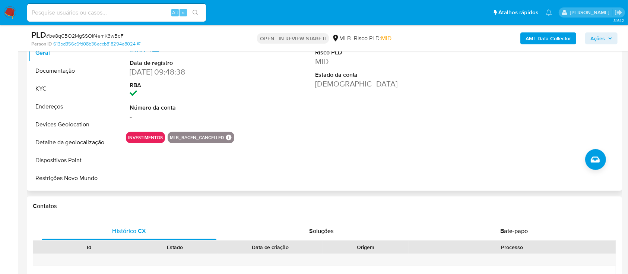
drag, startPoint x: 223, startPoint y: 136, endPoint x: 169, endPoint y: 140, distance: 54.5
click at [169, 140] on div "MLB_BACEN_CANCELLED MLB BACEN CANCELLED MLB BACEN CANCELLED Mark Id - Compliant…" at bounding box center [201, 137] width 67 height 11
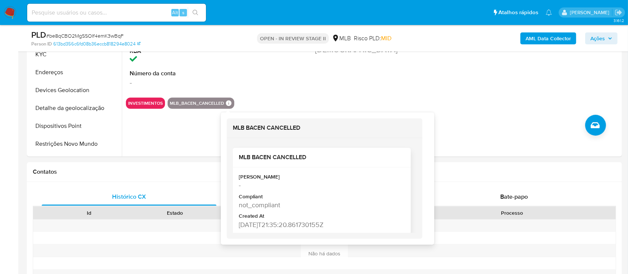
scroll to position [298, 0]
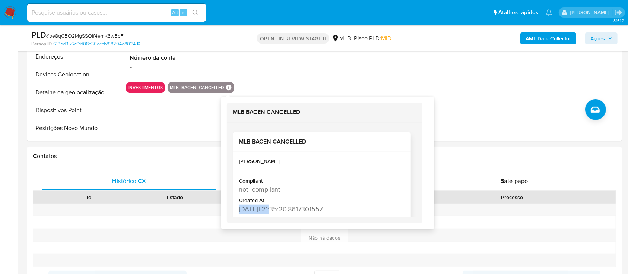
drag, startPoint x: 274, startPoint y: 208, endPoint x: 237, endPoint y: 210, distance: 37.0
click at [237, 210] on div "Mark Id - Compliant not_compliant Created At 2025-09-03T21:35:20.861730155Z" at bounding box center [322, 187] width 178 height 71
copy div "2025-09-03"
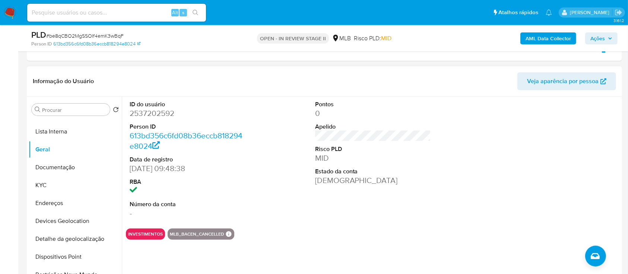
scroll to position [149, 0]
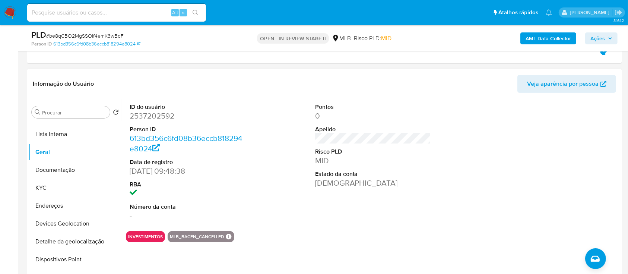
click at [149, 116] on dd "2537202592" at bounding box center [188, 116] width 116 height 10
copy dd "2537202592"
click at [203, 238] on button "MLB_BACEN_CANCELLED" at bounding box center [197, 236] width 54 height 3
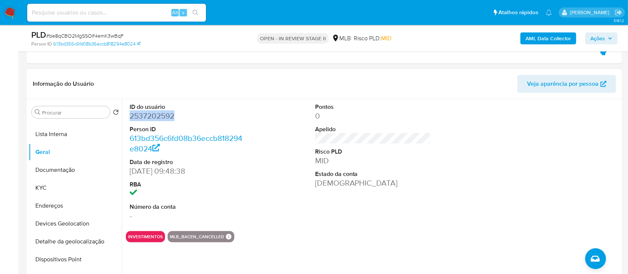
click at [203, 237] on button "MLB_BACEN_CANCELLED" at bounding box center [197, 236] width 54 height 3
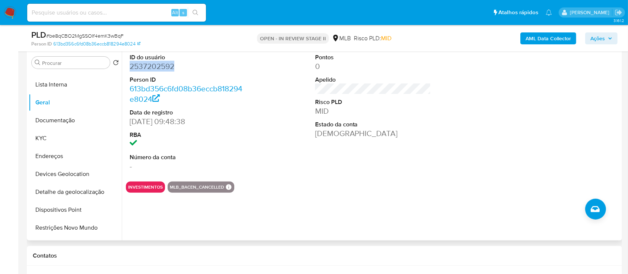
click at [220, 186] on button "MLB_BACEN_CANCELLED" at bounding box center [197, 187] width 54 height 3
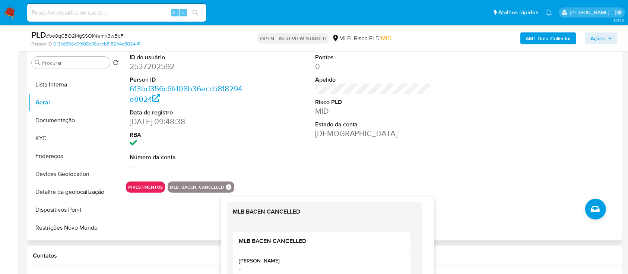
drag, startPoint x: 168, startPoint y: 189, endPoint x: 224, endPoint y: 189, distance: 55.9
click at [224, 189] on div "MLB_BACEN_CANCELLED MLB BACEN CANCELLED MLB BACEN CANCELLED Mark Id - Compliant…" at bounding box center [201, 187] width 67 height 11
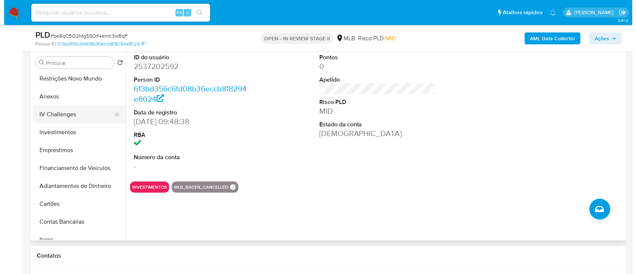
scroll to position [149, 0]
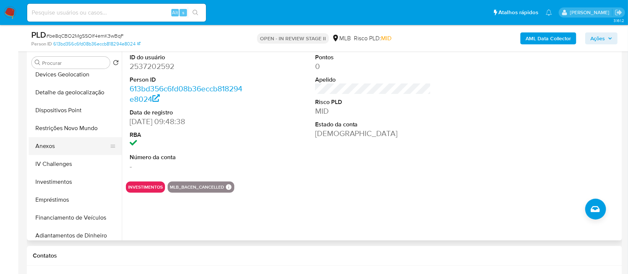
click at [51, 145] on button "Anexos" at bounding box center [72, 146] width 87 height 18
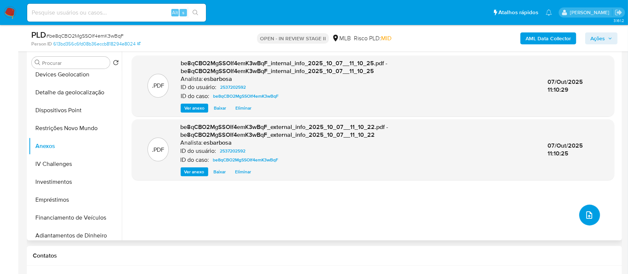
click at [585, 214] on icon "upload-file" at bounding box center [589, 215] width 9 height 9
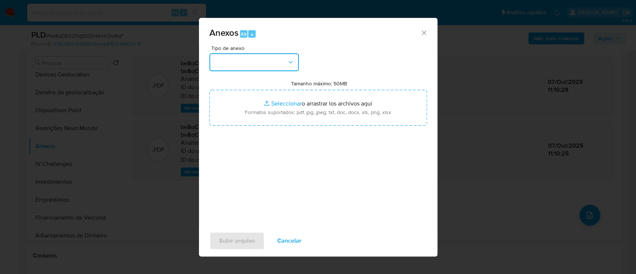
click at [258, 67] on button "button" at bounding box center [253, 62] width 89 height 18
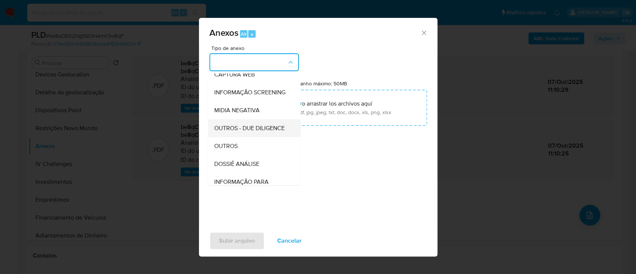
scroll to position [114, 0]
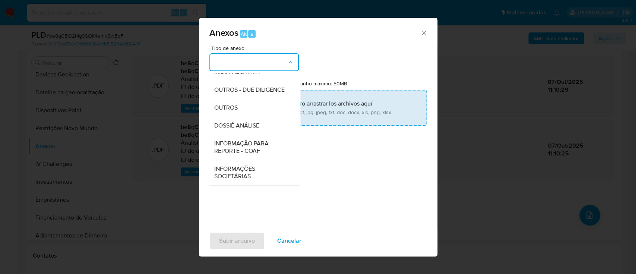
drag, startPoint x: 224, startPoint y: 105, endPoint x: 264, endPoint y: 105, distance: 39.1
click at [225, 106] on span "OUTROS" at bounding box center [225, 107] width 23 height 7
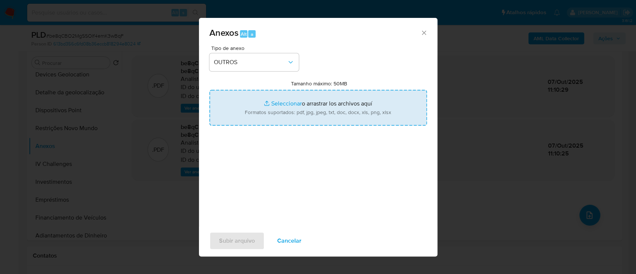
click at [281, 103] on input "Tamanho máximo: 50MB Seleccionar archivos" at bounding box center [318, 108] width 218 height 36
type input "C:\fakepath\Mulan 2537202592_2025_10_06_11_47_17.xlsx"
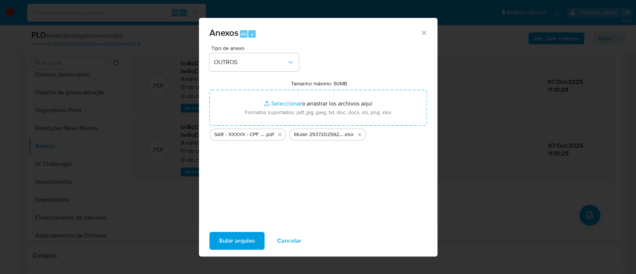
click at [240, 240] on span "Subir arquivo" at bounding box center [237, 241] width 36 height 16
click at [235, 240] on span "Subir arquivo" at bounding box center [237, 241] width 36 height 16
click at [293, 240] on span "Cancelar" at bounding box center [289, 241] width 24 height 16
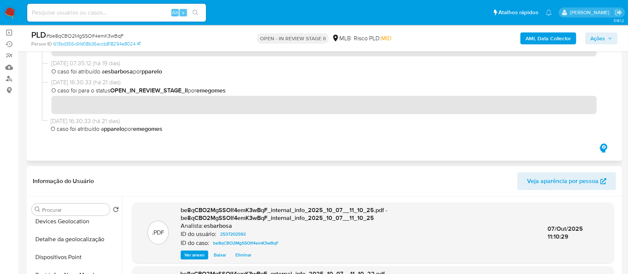
scroll to position [50, 0]
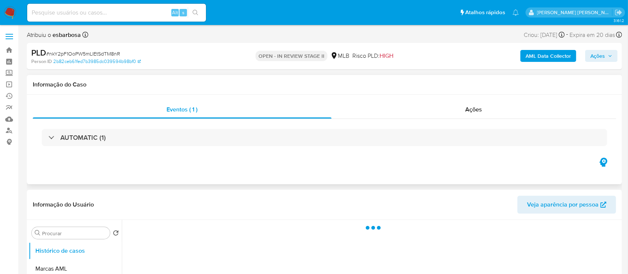
select select "10"
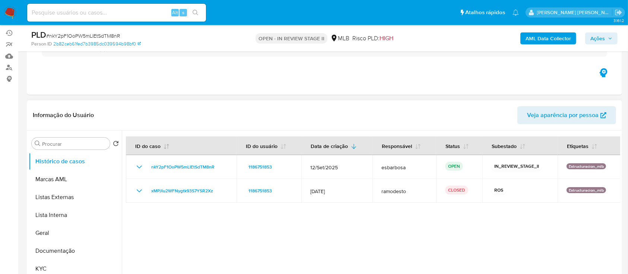
scroll to position [99, 0]
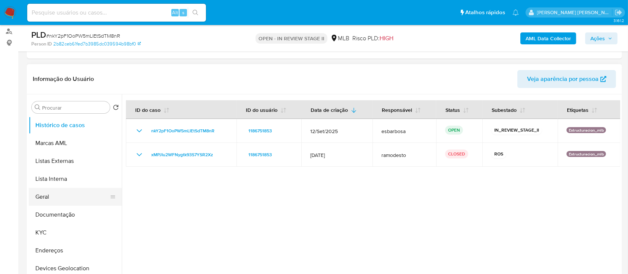
click at [57, 75] on button "Geral" at bounding box center [72, 197] width 87 height 18
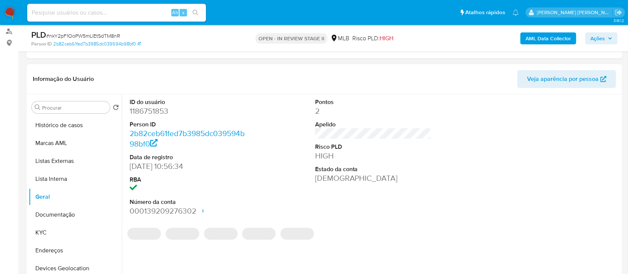
click at [152, 75] on dd "1186751853" at bounding box center [188, 111] width 116 height 10
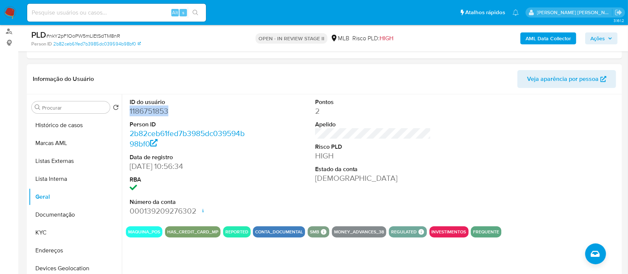
copy dd "1186751853"
click at [53, 75] on button "Documentação" at bounding box center [72, 215] width 87 height 18
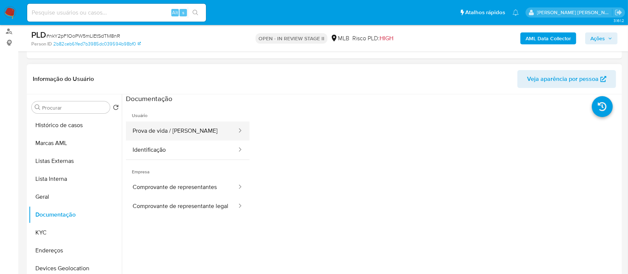
click at [160, 75] on button "Prova de vida / Selfie" at bounding box center [182, 131] width 112 height 19
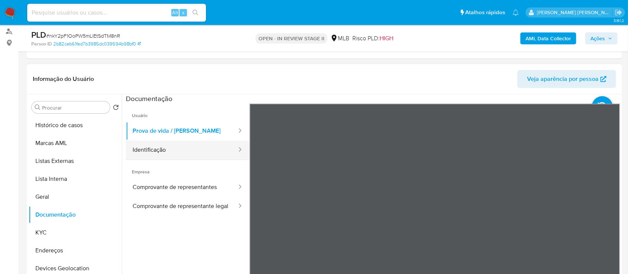
click at [161, 75] on button "Identificação" at bounding box center [182, 150] width 112 height 19
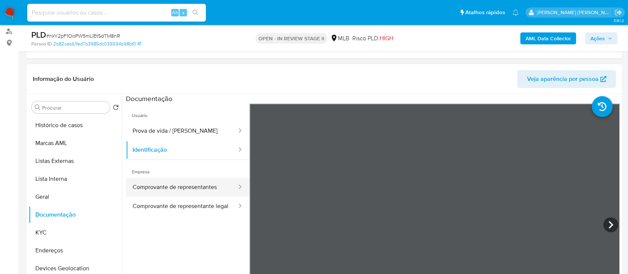
drag, startPoint x: 139, startPoint y: 187, endPoint x: 144, endPoint y: 187, distance: 5.2
click at [142, 75] on button "Comprovante de representantes" at bounding box center [182, 187] width 112 height 19
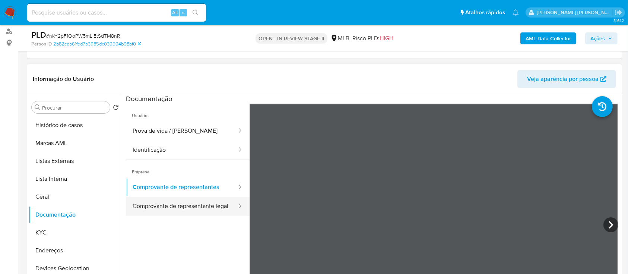
click at [193, 75] on button "Comprovante de representante legal" at bounding box center [182, 206] width 112 height 19
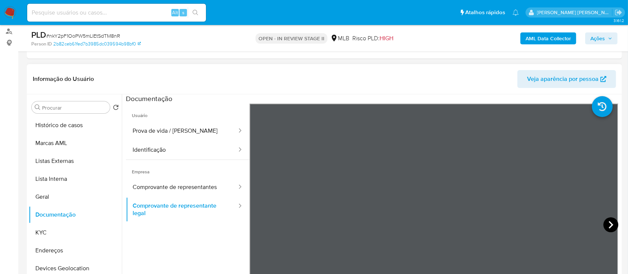
click at [605, 75] on icon at bounding box center [611, 224] width 15 height 15
click at [606, 75] on icon at bounding box center [611, 224] width 15 height 15
click at [604, 75] on icon at bounding box center [611, 224] width 15 height 15
click at [49, 75] on button "KYC" at bounding box center [72, 233] width 87 height 18
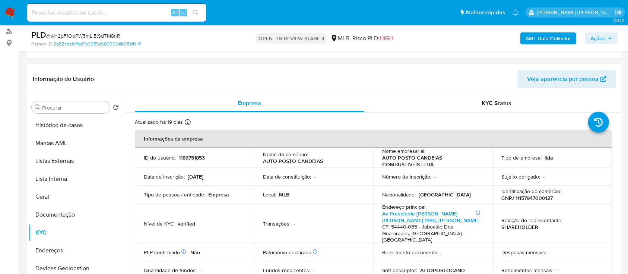
click at [540, 75] on p "CNPJ 11157947000127" at bounding box center [527, 198] width 51 height 7
copy p "11157947000127"
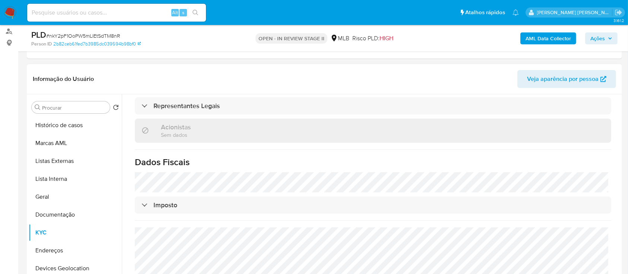
scroll to position [149, 0]
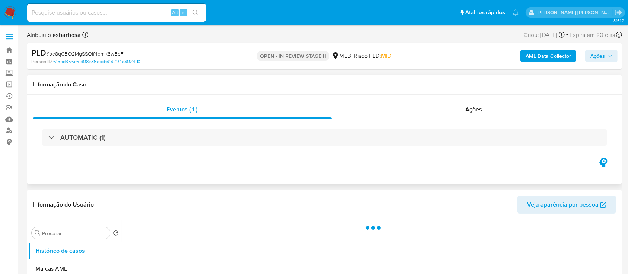
select select "10"
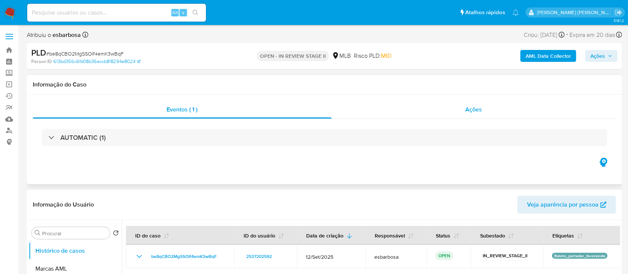
click at [449, 114] on div "Ações" at bounding box center [474, 110] width 285 height 18
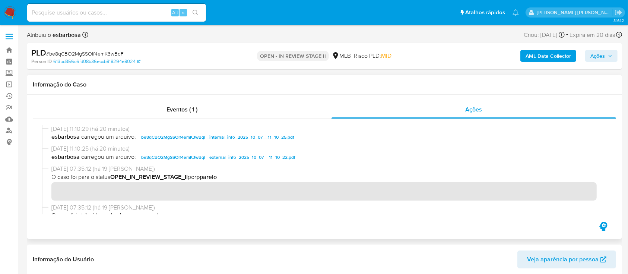
click at [338, 87] on h1 "Informação do Caso" at bounding box center [325, 84] width 584 height 7
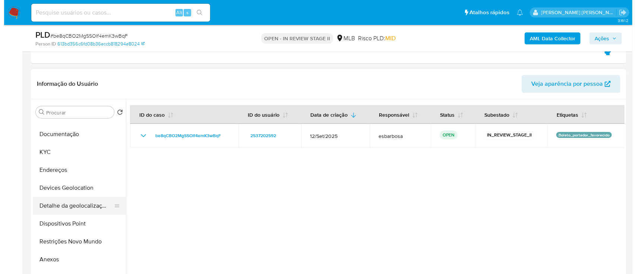
scroll to position [99, 0]
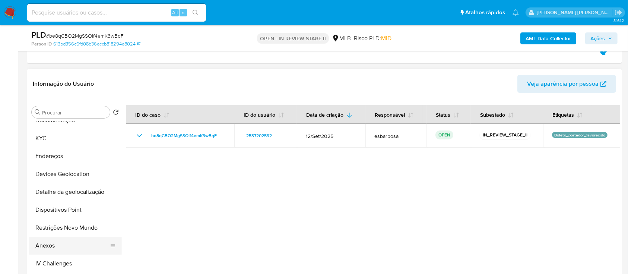
click at [55, 243] on button "Anexos" at bounding box center [72, 246] width 87 height 18
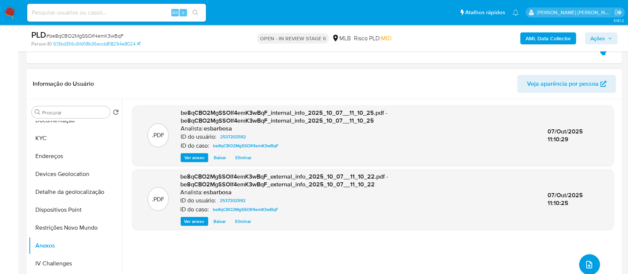
click at [580, 263] on button "upload-file" at bounding box center [590, 264] width 21 height 21
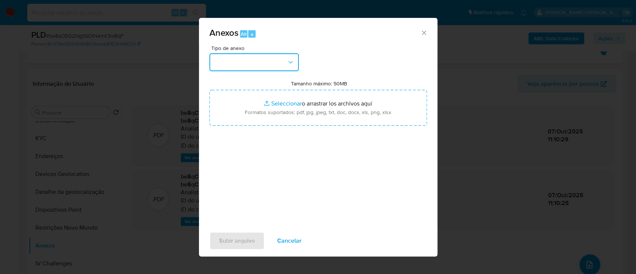
click at [279, 65] on button "button" at bounding box center [253, 62] width 89 height 18
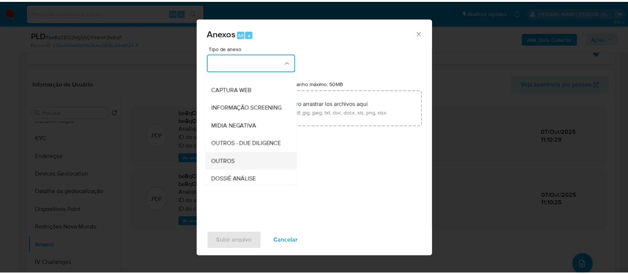
scroll to position [114, 0]
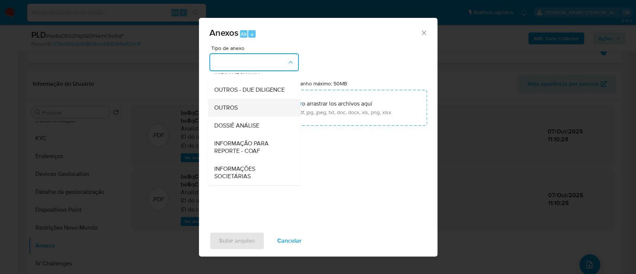
click at [230, 108] on span "OUTROS" at bounding box center [225, 107] width 23 height 7
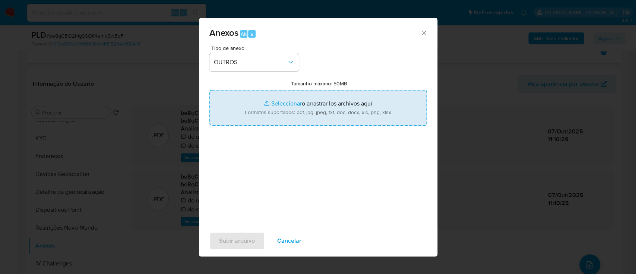
click at [287, 102] on input "Tamanho máximo: 50MB Seleccionar archivos" at bounding box center [318, 108] width 218 height 36
type input "C:\fakepath\Mulan 2537202592_2025_10_06_11_47_17.xlsx"
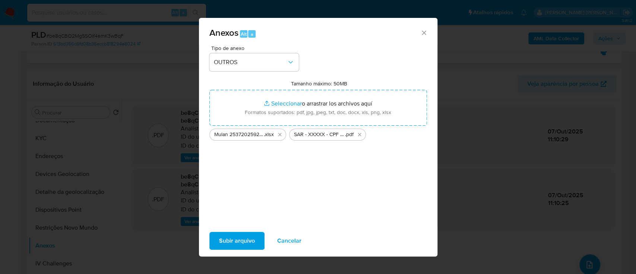
click at [237, 240] on span "Subir arquivo" at bounding box center [237, 241] width 36 height 16
click at [245, 240] on span "Subir arquivo" at bounding box center [237, 241] width 36 height 16
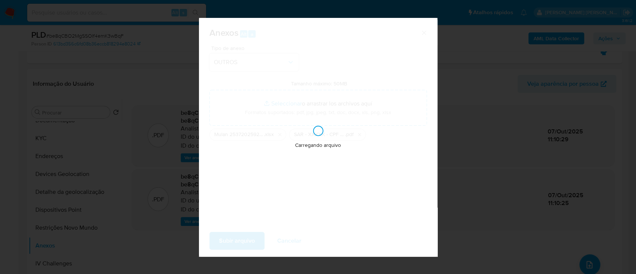
click at [617, 155] on div "Anexos Alt a Tipo de anexo OUTROS Tamanho máximo: 50MB Seleccionar archivos Sel…" at bounding box center [318, 137] width 636 height 274
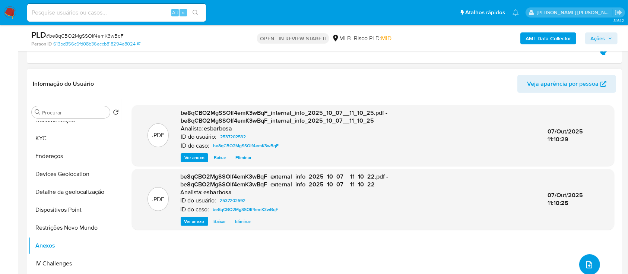
click at [587, 263] on icon "upload-file" at bounding box center [590, 264] width 6 height 7
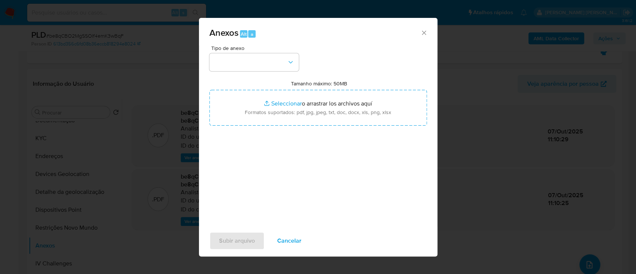
click at [291, 243] on span "Cancelar" at bounding box center [289, 241] width 24 height 16
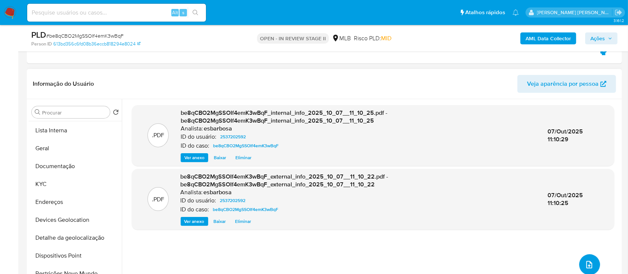
scroll to position [0, 0]
click at [51, 208] on button "Geral" at bounding box center [72, 202] width 87 height 18
